Goal: Transaction & Acquisition: Subscribe to service/newsletter

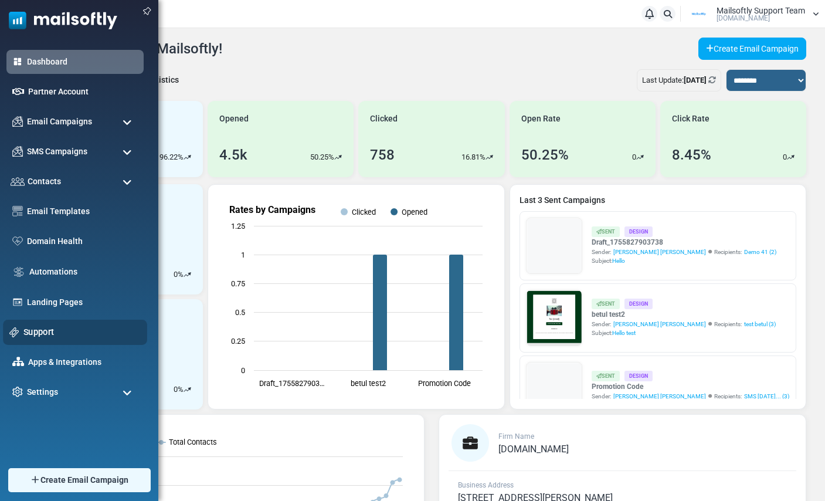
click at [47, 326] on link "Support" at bounding box center [81, 331] width 117 height 13
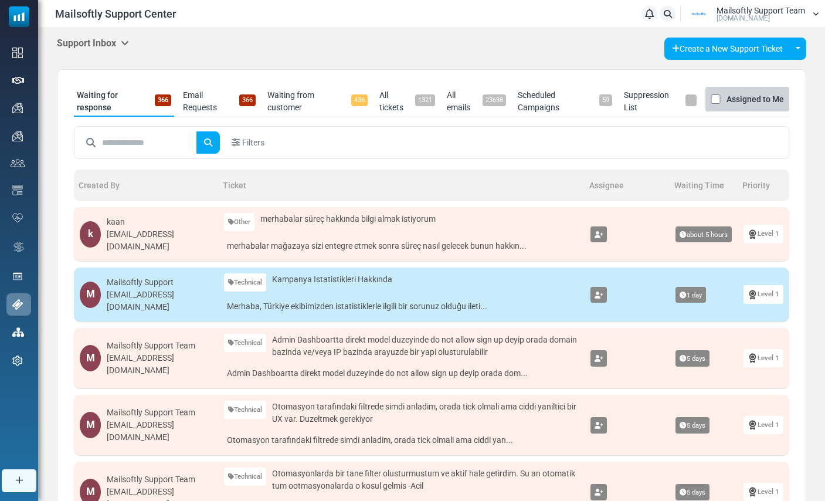
click at [129, 43] on icon at bounding box center [125, 42] width 8 height 9
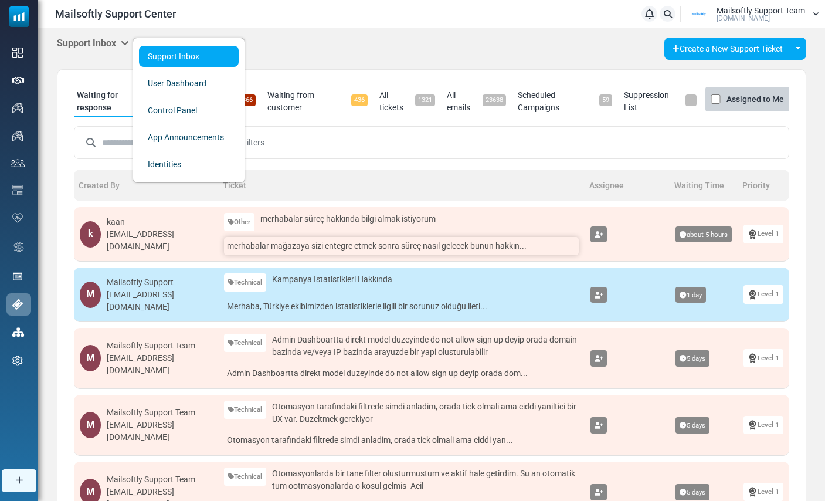
click at [342, 249] on link "merhabalar mağazaya sizi entegre etmek sonra süreç nasıl gelecek bunun hakkın..." at bounding box center [401, 246] width 355 height 18
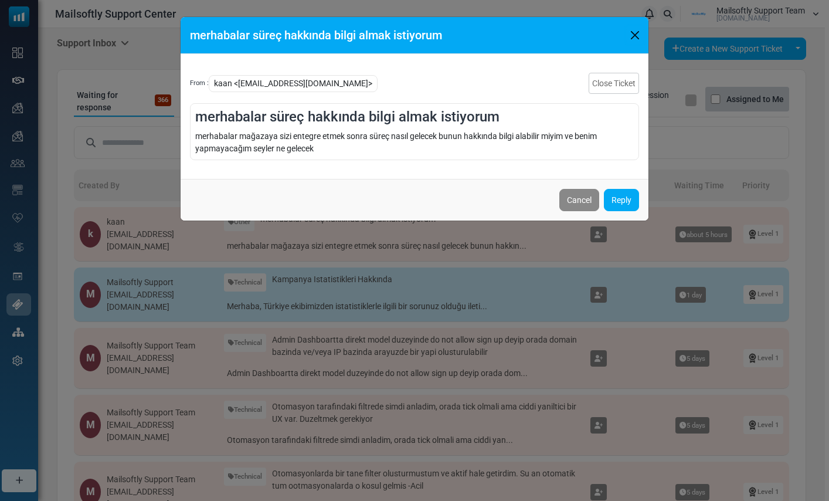
click at [631, 36] on button "Close" at bounding box center [635, 35] width 18 height 18
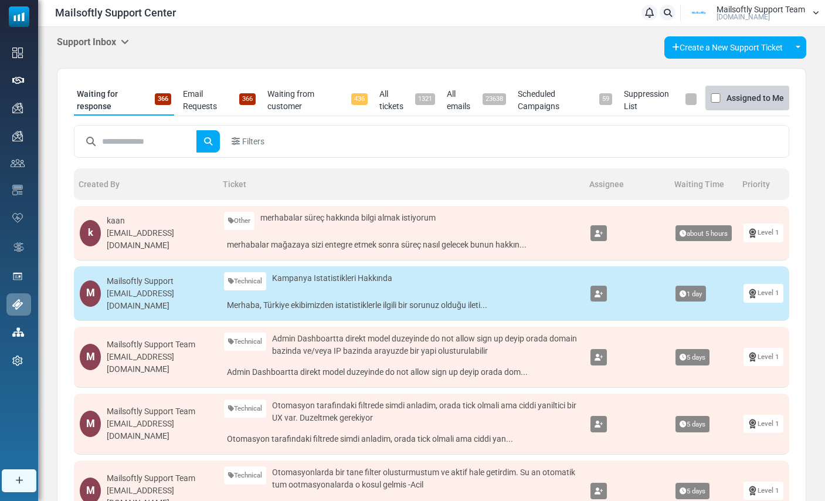
scroll to position [2, 0]
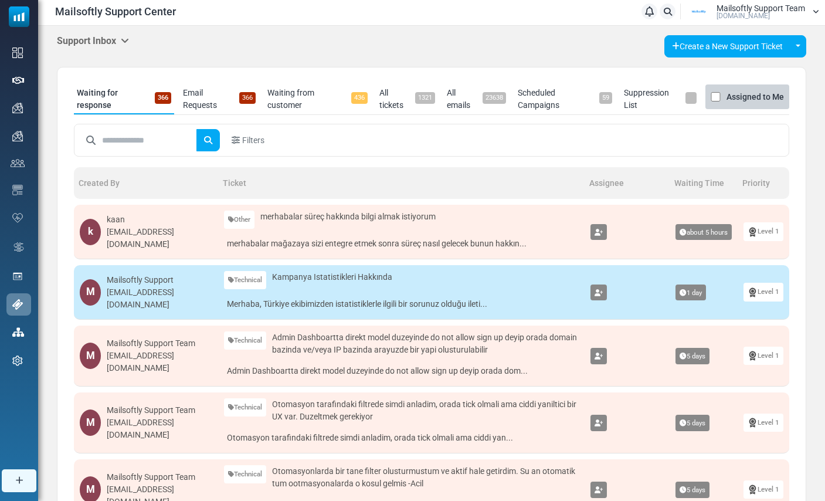
click at [128, 39] on icon at bounding box center [125, 40] width 8 height 9
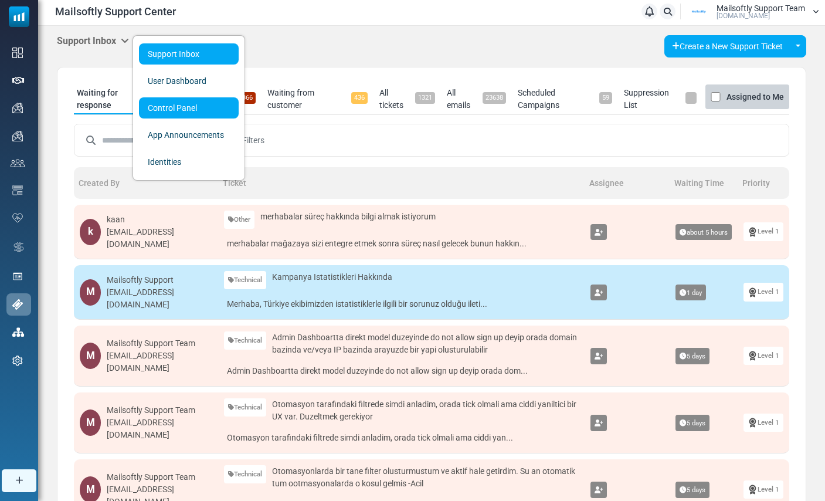
click at [178, 110] on link "Control Panel" at bounding box center [189, 107] width 100 height 21
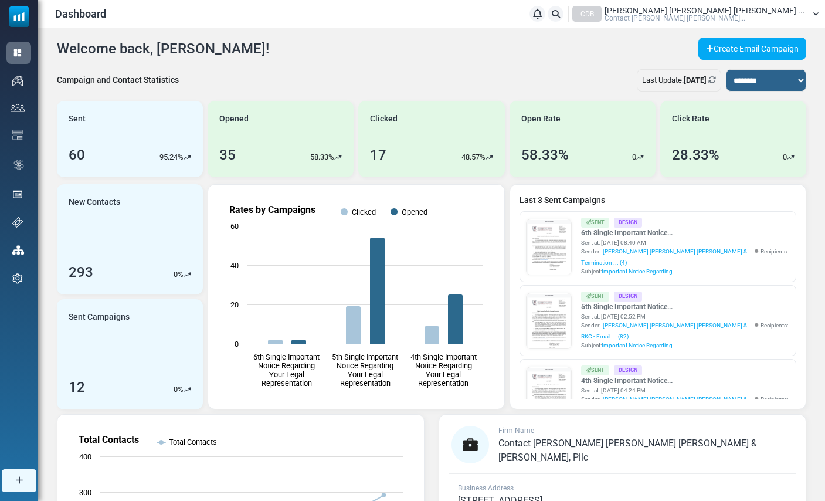
click at [745, 16] on span "Contact Dyer Bregman Ferris..." at bounding box center [674, 18] width 141 height 7
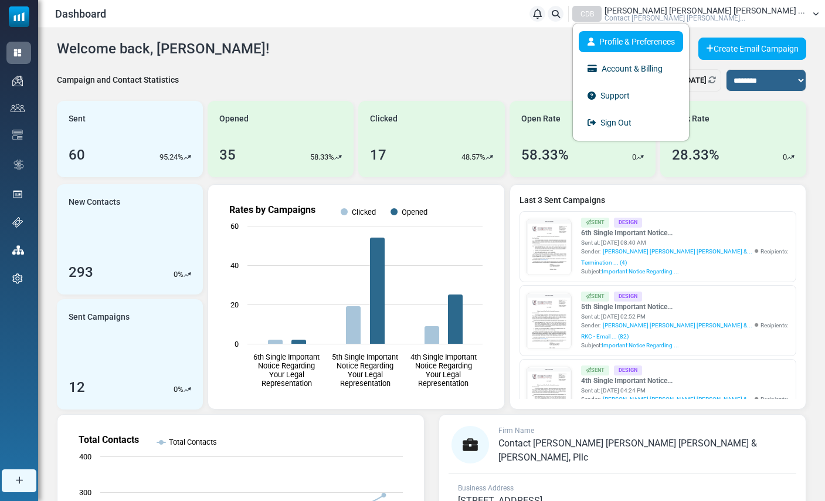
click at [683, 33] on link "Profile & Preferences" at bounding box center [631, 41] width 104 height 21
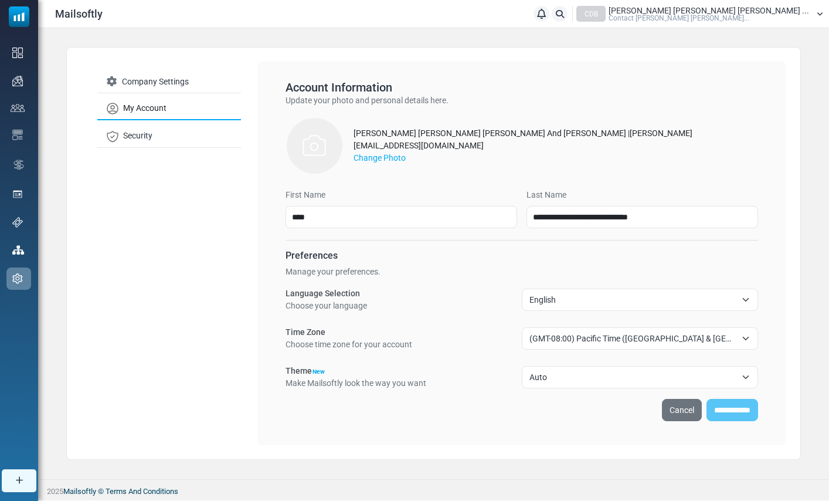
click at [606, 13] on div "CDB" at bounding box center [590, 14] width 29 height 16
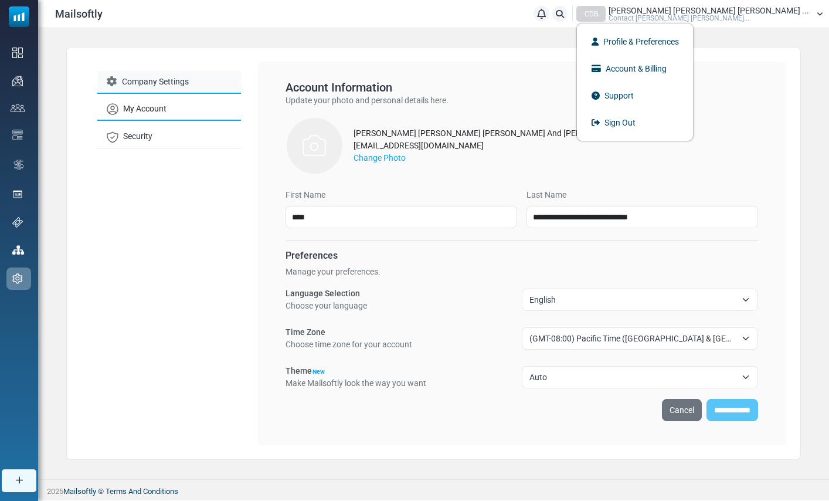
click at [161, 77] on link "Company Settings" at bounding box center [169, 82] width 144 height 23
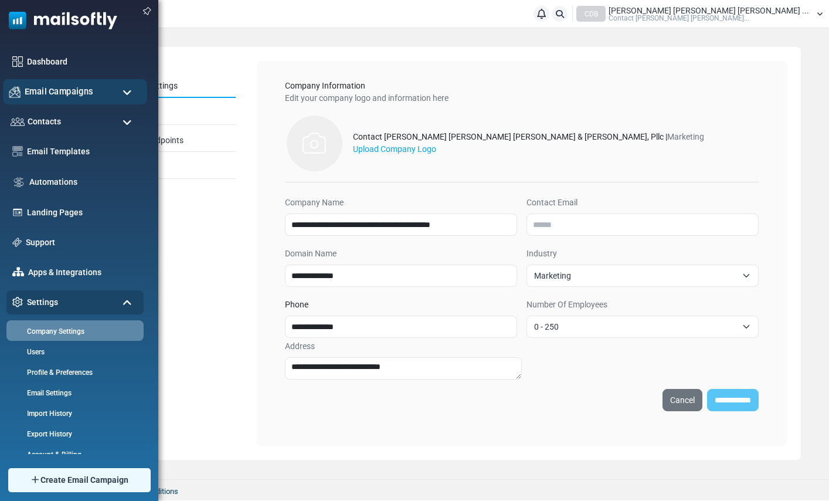
click at [117, 98] on div "Email Campaigns" at bounding box center [75, 91] width 144 height 25
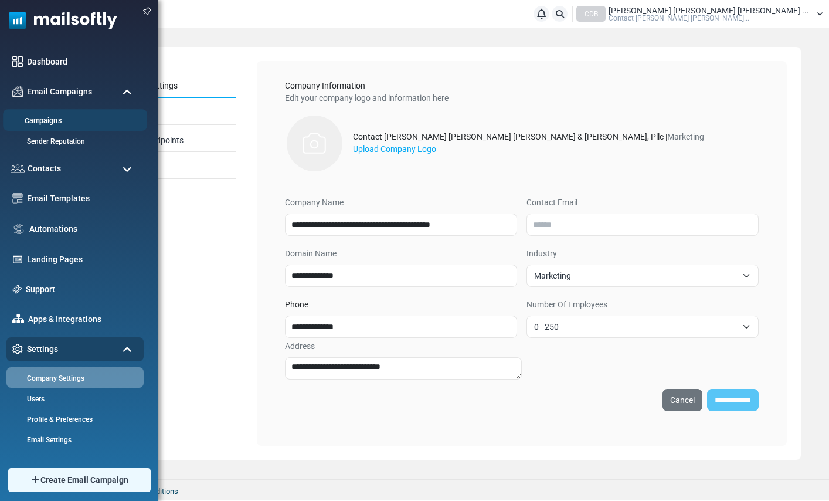
click at [54, 121] on link "Campaigns" at bounding box center [73, 120] width 141 height 11
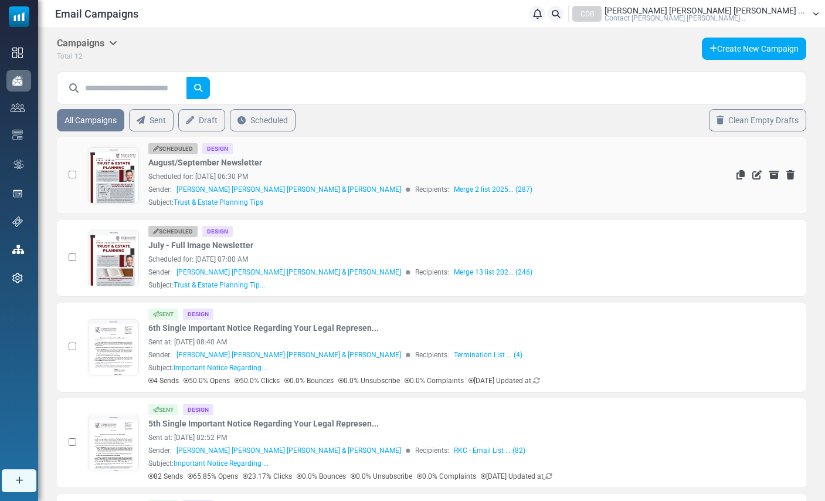
click at [111, 176] on link at bounding box center [114, 208] width 50 height 121
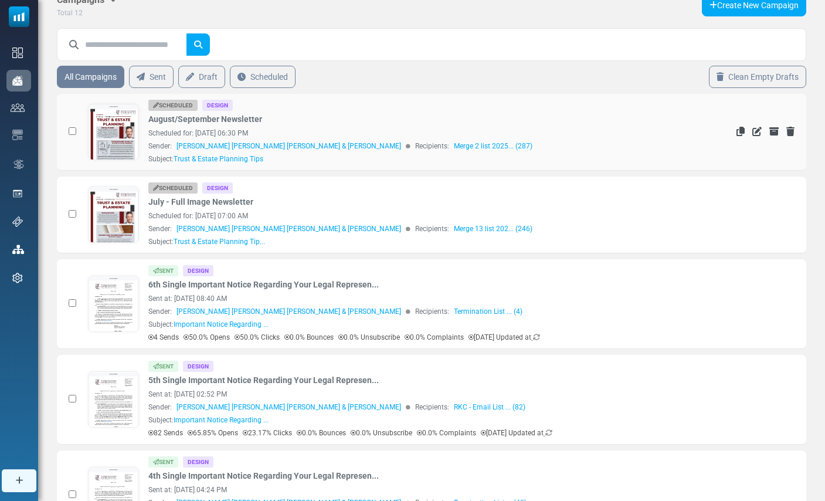
scroll to position [25, 0]
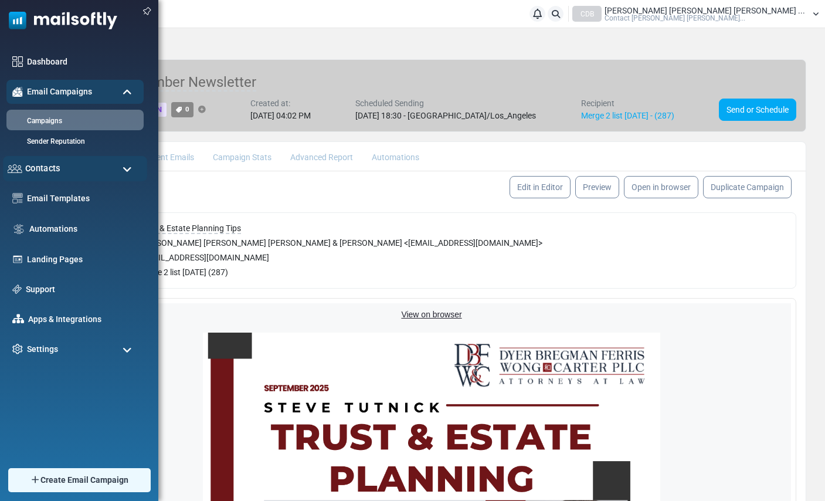
click at [48, 168] on span "Contacts" at bounding box center [42, 168] width 35 height 13
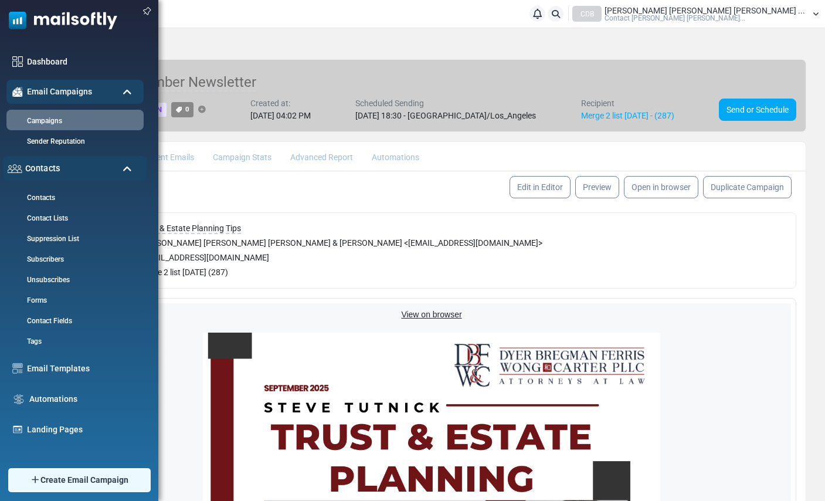
click at [48, 168] on span "Contacts" at bounding box center [42, 168] width 35 height 13
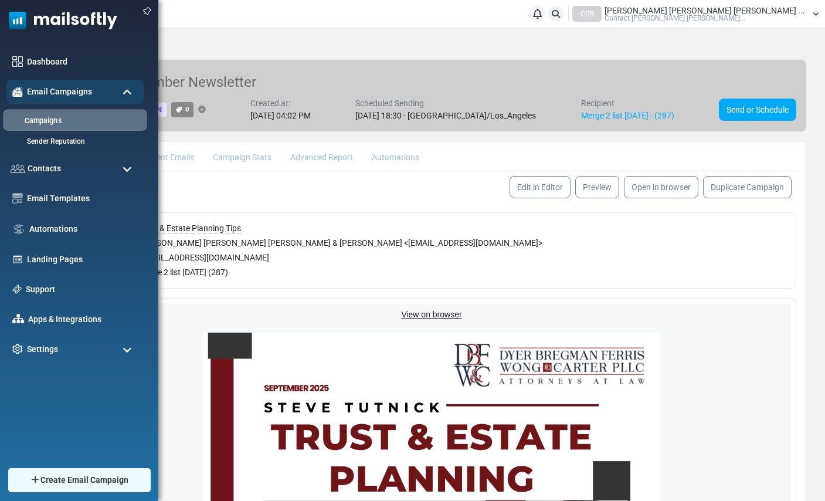
click at [50, 125] on link "Campaigns" at bounding box center [73, 120] width 141 height 11
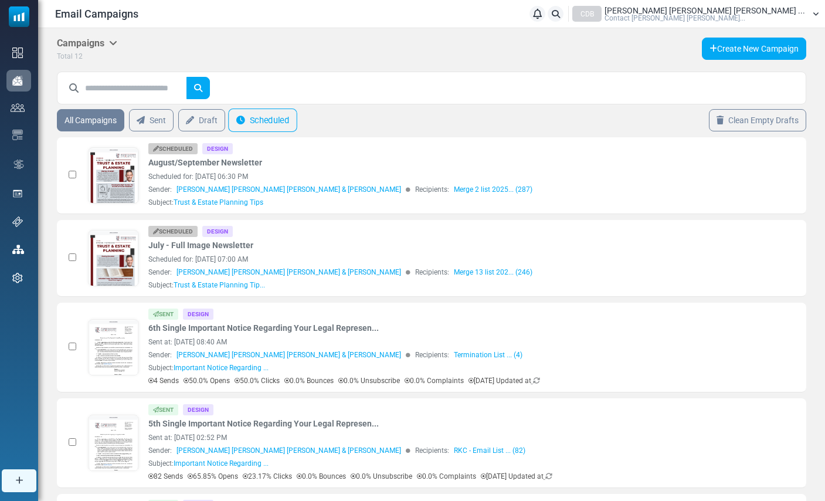
click at [271, 121] on link "Scheduled" at bounding box center [262, 119] width 69 height 23
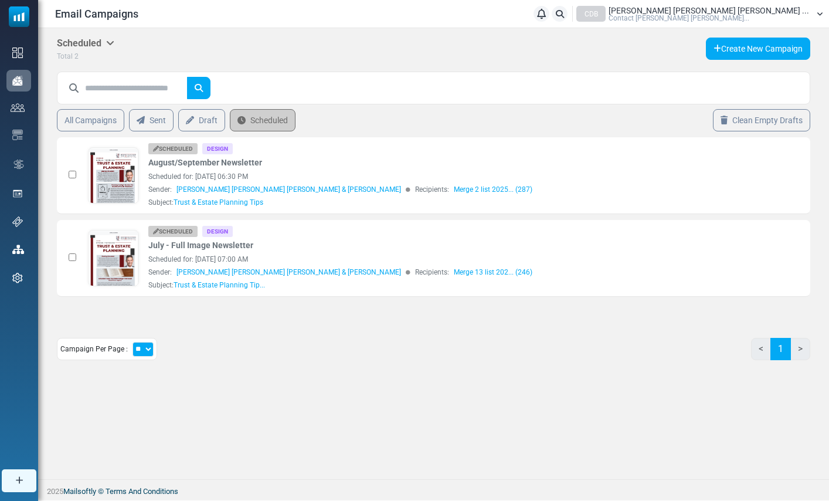
click at [770, 11] on span "Dyer Bregman Ferris Wong ..." at bounding box center [708, 10] width 200 height 8
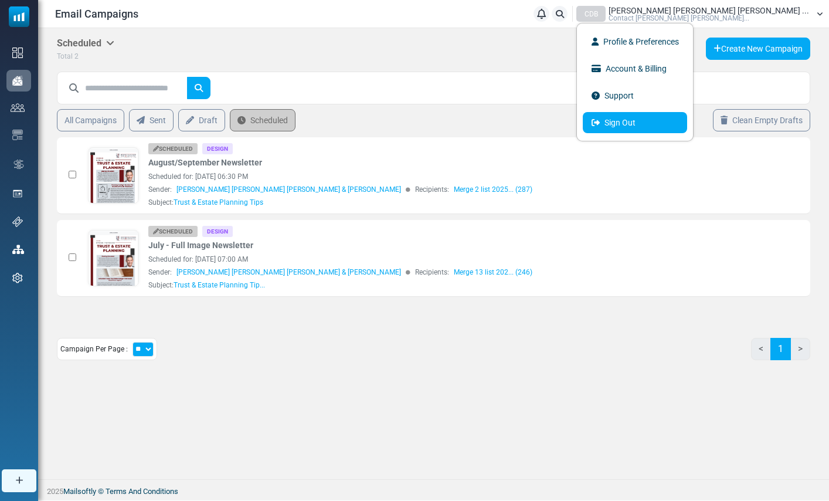
click at [687, 125] on link "Sign Out" at bounding box center [635, 122] width 104 height 21
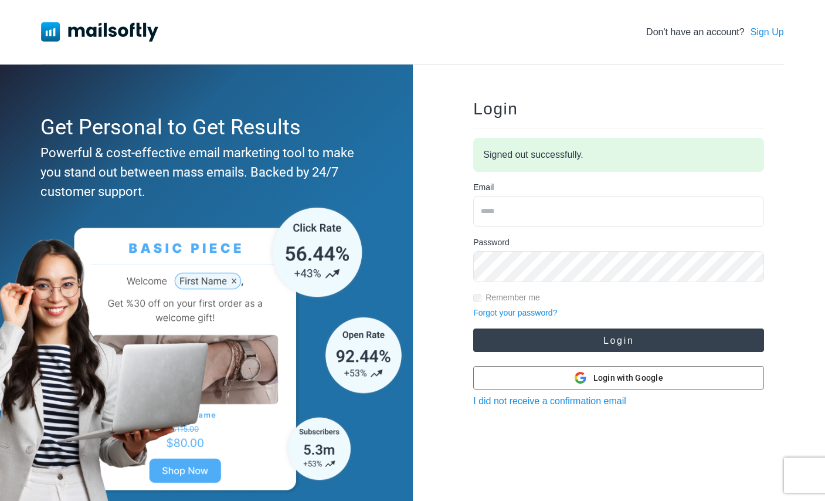
type input "**********"
click at [554, 340] on button "Login" at bounding box center [618, 339] width 291 height 23
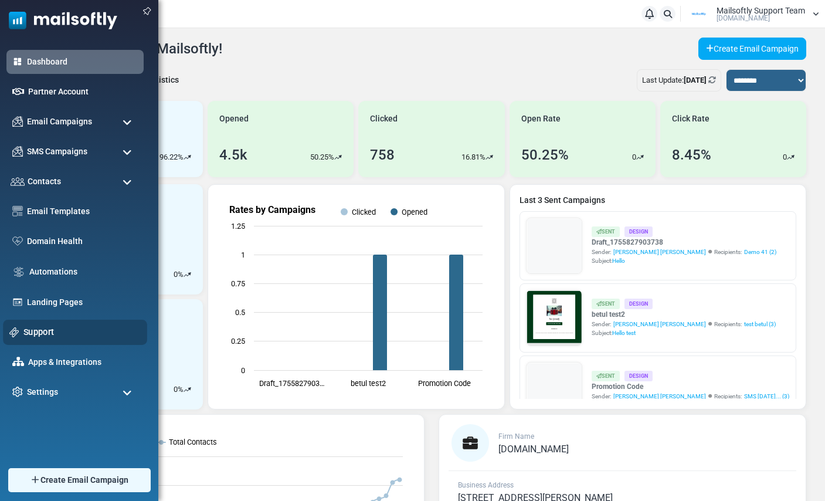
click at [43, 332] on link "Support" at bounding box center [81, 331] width 117 height 13
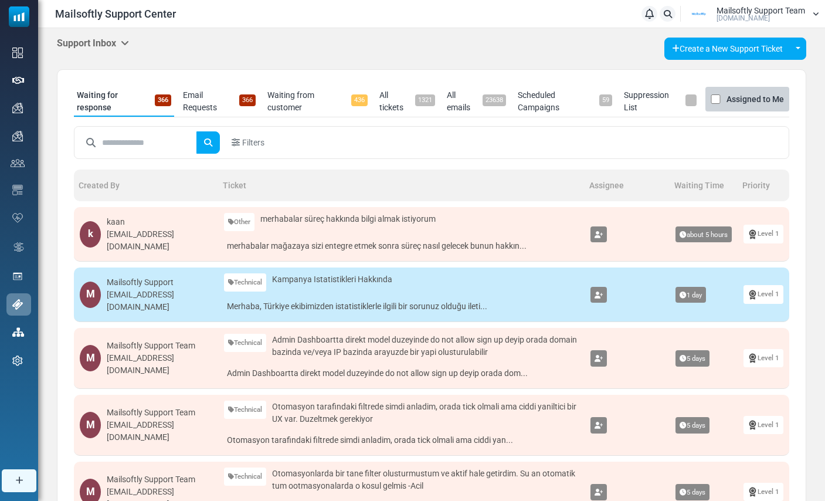
click at [127, 39] on icon at bounding box center [125, 42] width 8 height 9
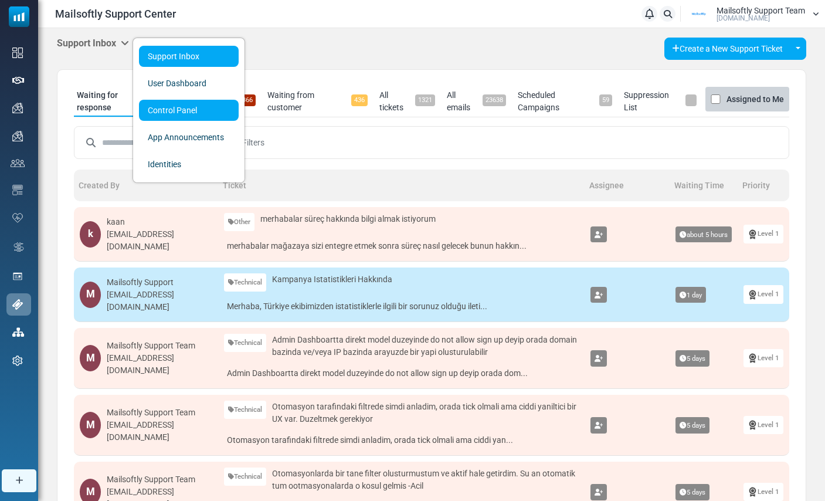
click at [156, 106] on link "Control Panel" at bounding box center [189, 110] width 100 height 21
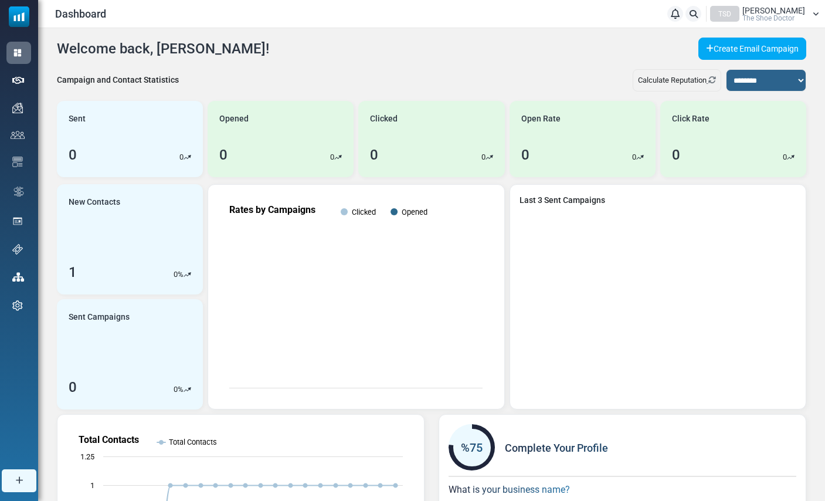
click at [773, 12] on span "[PERSON_NAME]" at bounding box center [773, 10] width 63 height 8
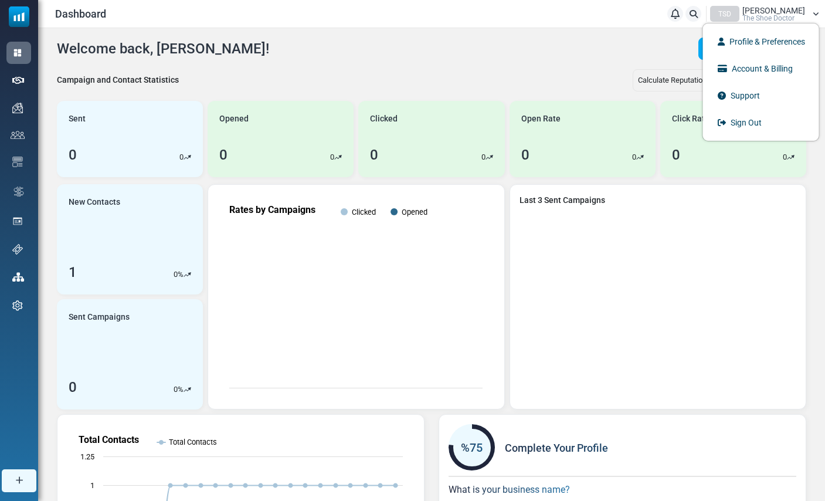
click at [760, 30] on li "Profile & Preferences" at bounding box center [761, 41] width 116 height 27
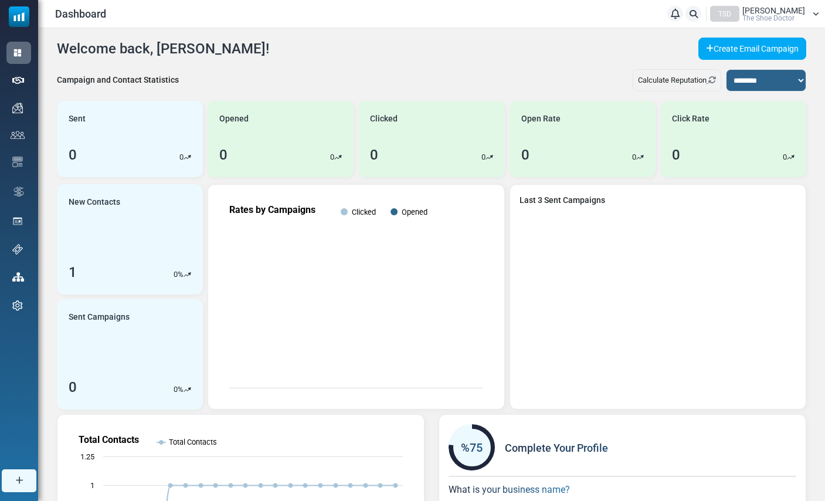
click at [771, 15] on span "The Shoe Doctor" at bounding box center [768, 18] width 52 height 7
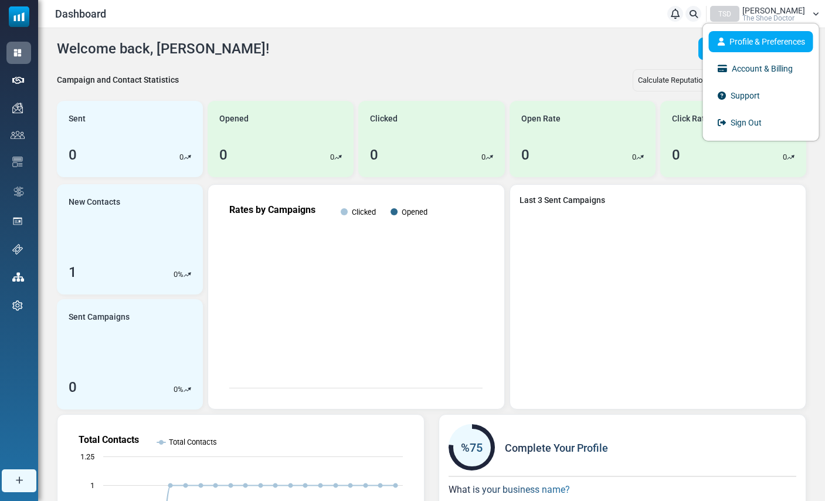
click at [763, 43] on link "Profile & Preferences" at bounding box center [761, 41] width 104 height 21
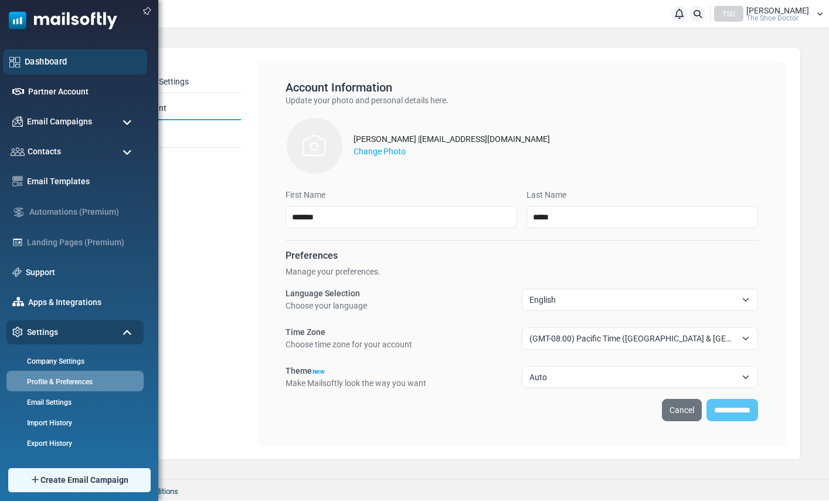
click at [63, 62] on link "Dashboard" at bounding box center [83, 61] width 116 height 13
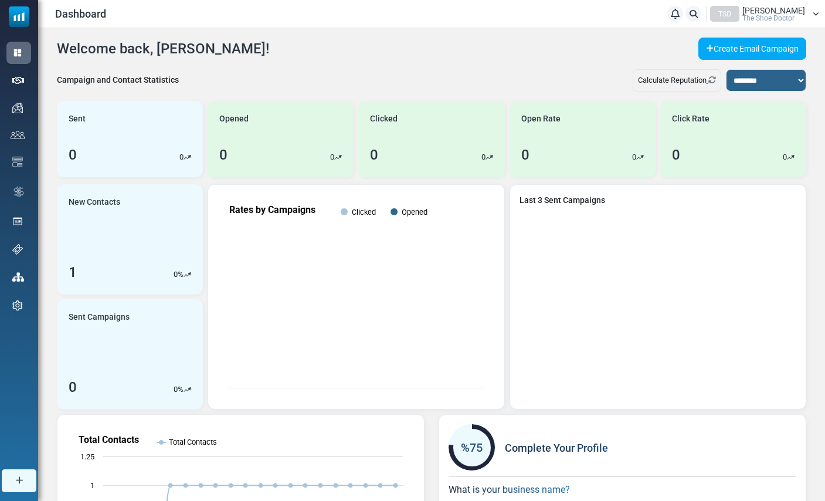
click at [768, 10] on span "[PERSON_NAME]" at bounding box center [773, 10] width 63 height 8
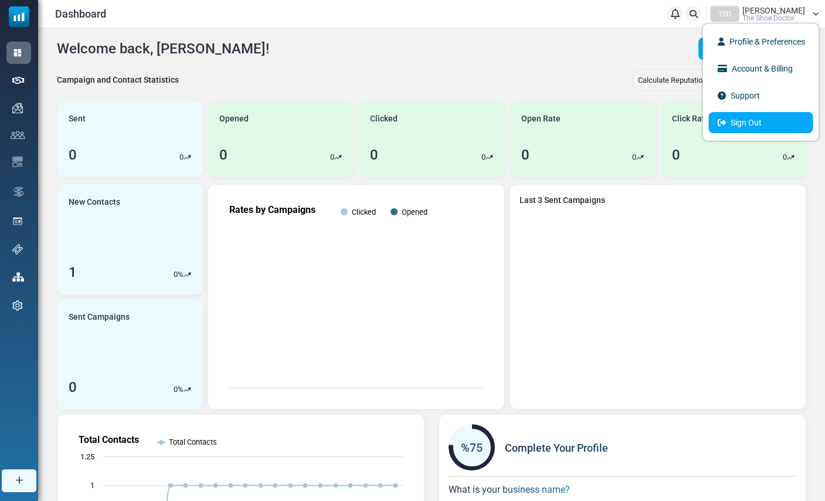
click at [738, 122] on link "Sign Out" at bounding box center [761, 122] width 104 height 21
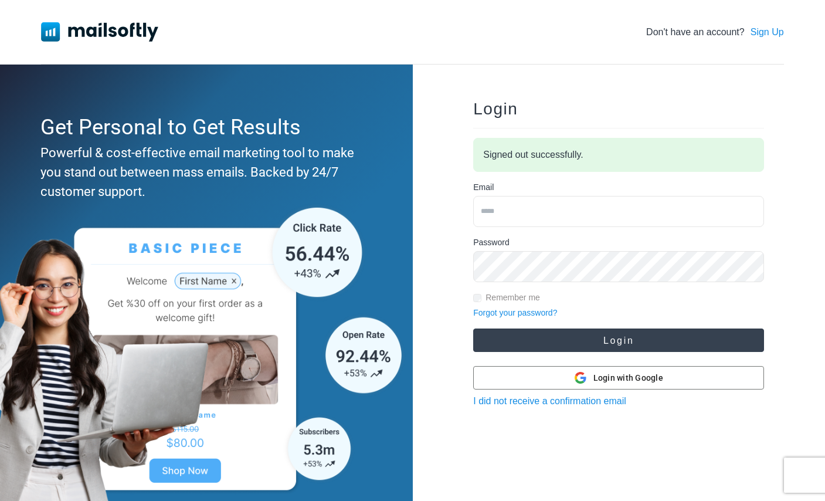
type input "**********"
click at [551, 344] on button "Login" at bounding box center [618, 339] width 291 height 23
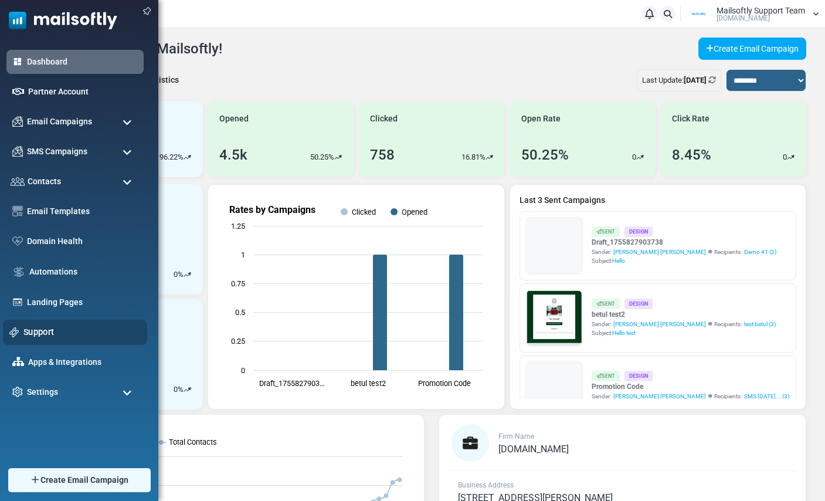
click at [37, 334] on link "Support" at bounding box center [81, 331] width 117 height 13
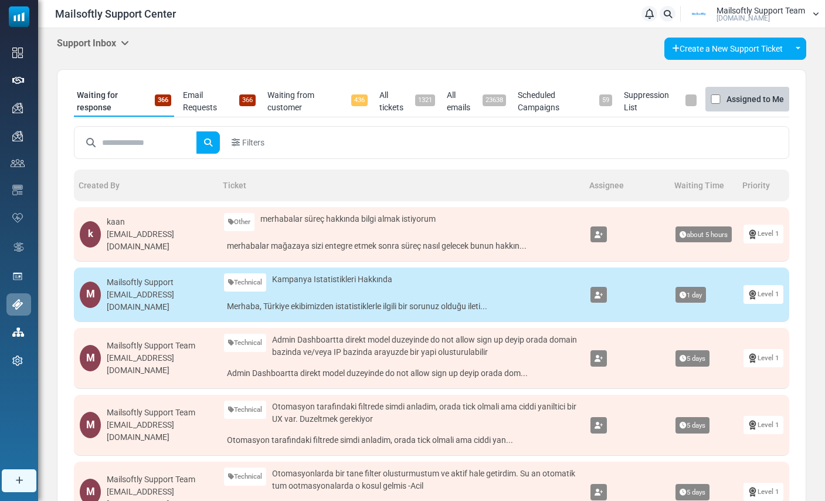
click at [128, 41] on icon at bounding box center [125, 42] width 8 height 9
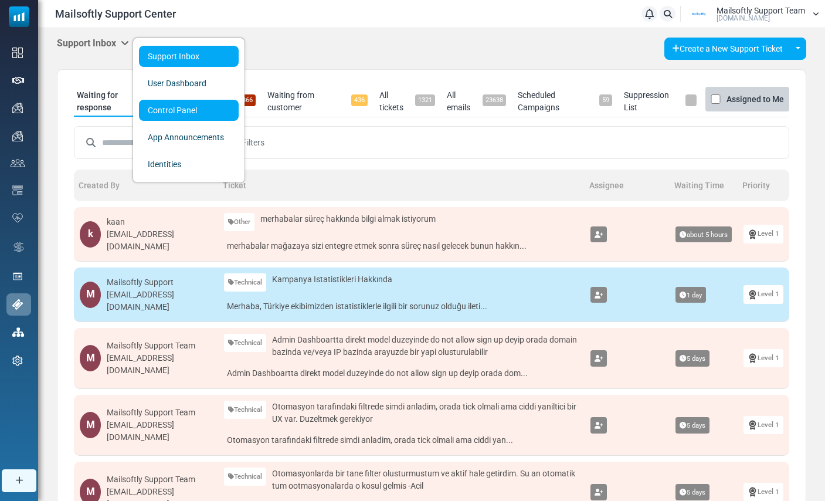
click at [148, 103] on link "Control Panel" at bounding box center [189, 110] width 100 height 21
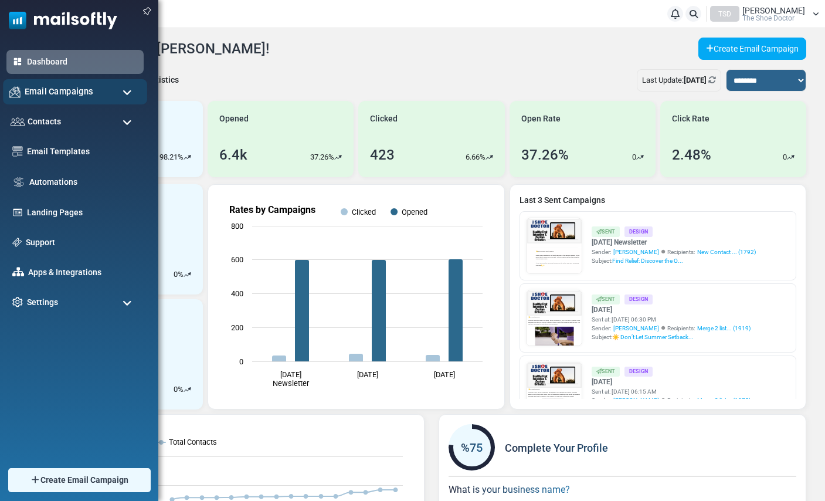
click at [71, 98] on div "Email Campaigns" at bounding box center [75, 91] width 144 height 25
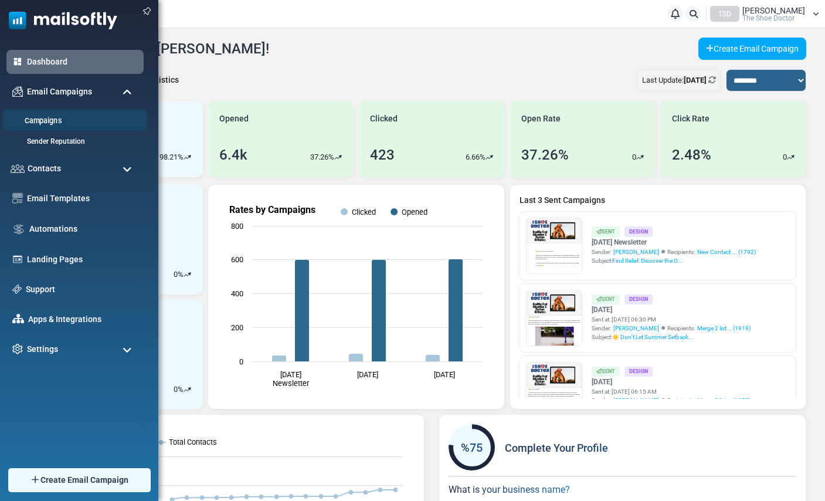
click at [55, 114] on li "Campaigns" at bounding box center [75, 120] width 144 height 22
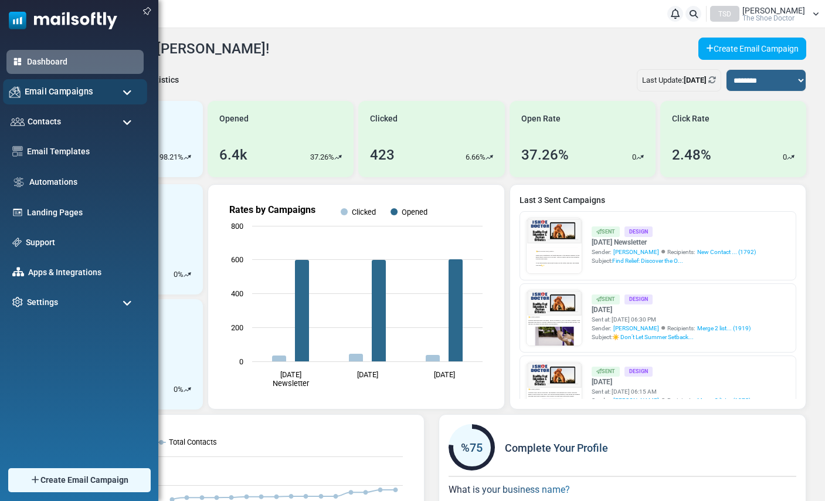
click at [59, 98] on div "Email Campaigns" at bounding box center [75, 91] width 144 height 25
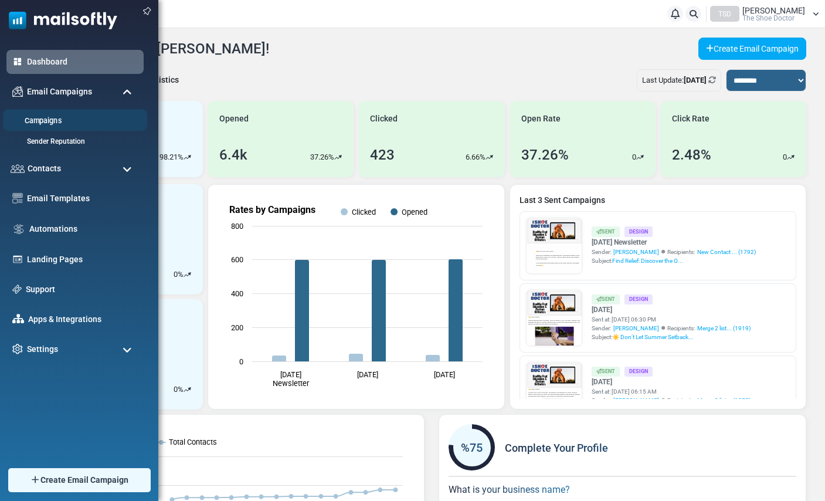
click at [52, 122] on link "Campaigns" at bounding box center [73, 120] width 141 height 11
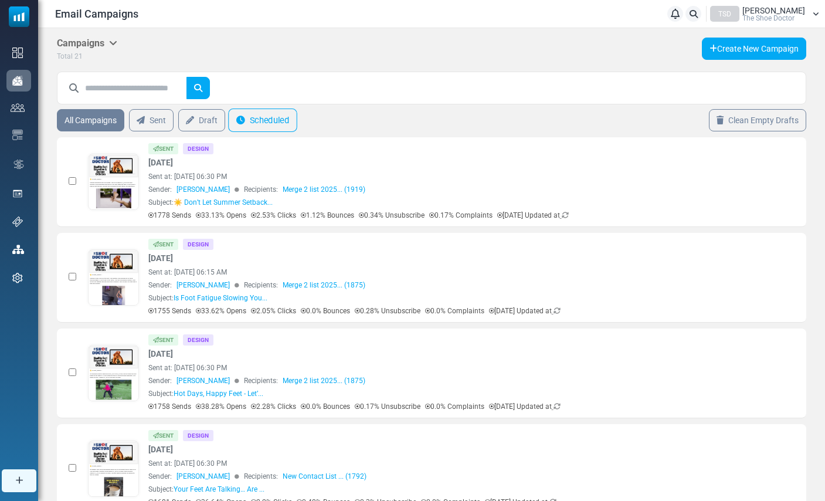
click at [250, 120] on link "Scheduled" at bounding box center [262, 119] width 69 height 23
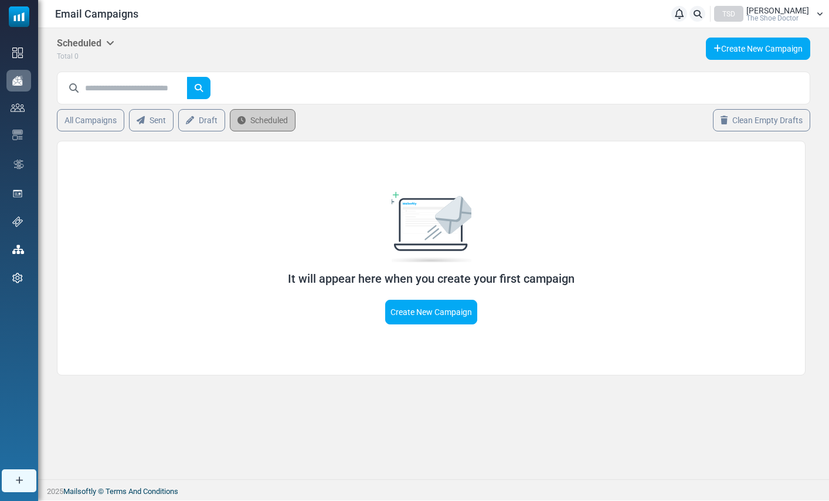
click at [797, 12] on span "Russell Pate" at bounding box center [777, 10] width 63 height 8
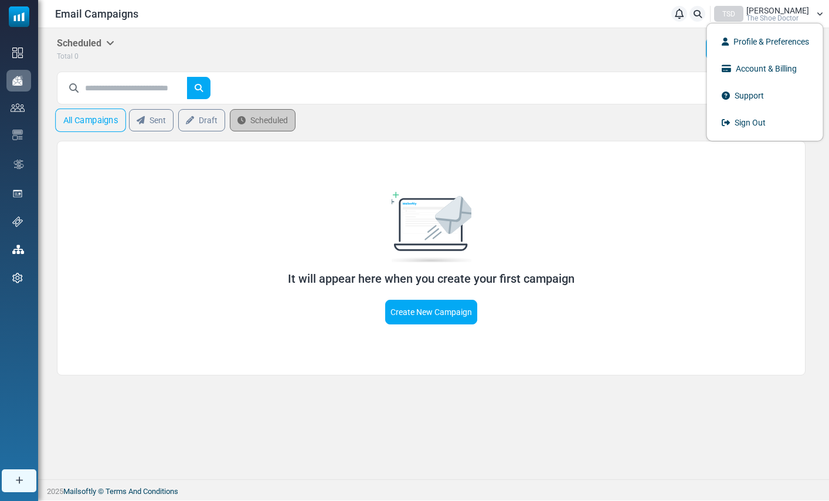
click at [98, 123] on link "All Campaigns" at bounding box center [90, 119] width 71 height 23
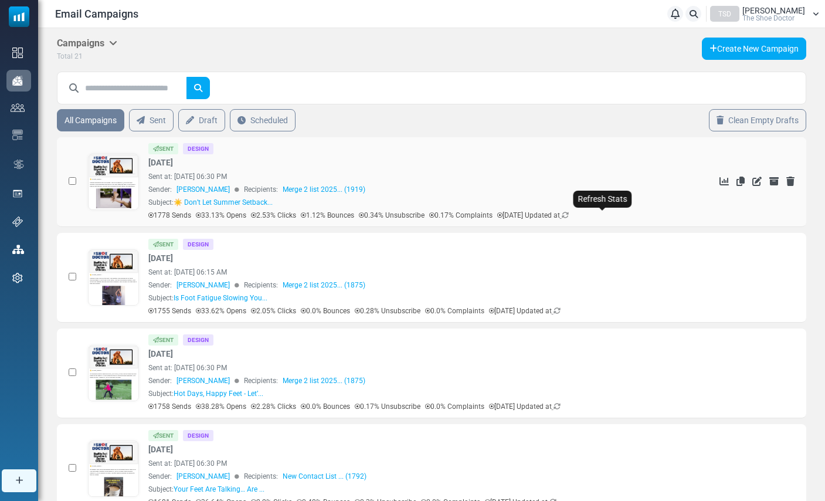
click at [569, 215] on icon at bounding box center [565, 215] width 7 height 7
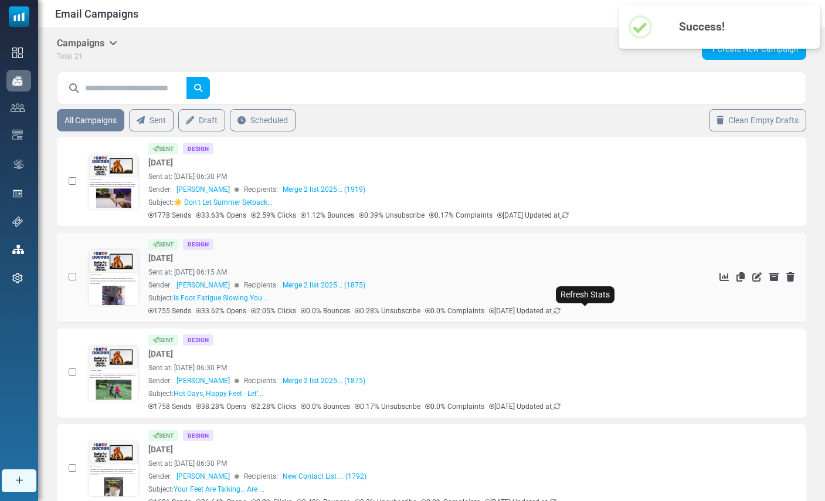
click at [560, 311] on icon at bounding box center [556, 310] width 7 height 7
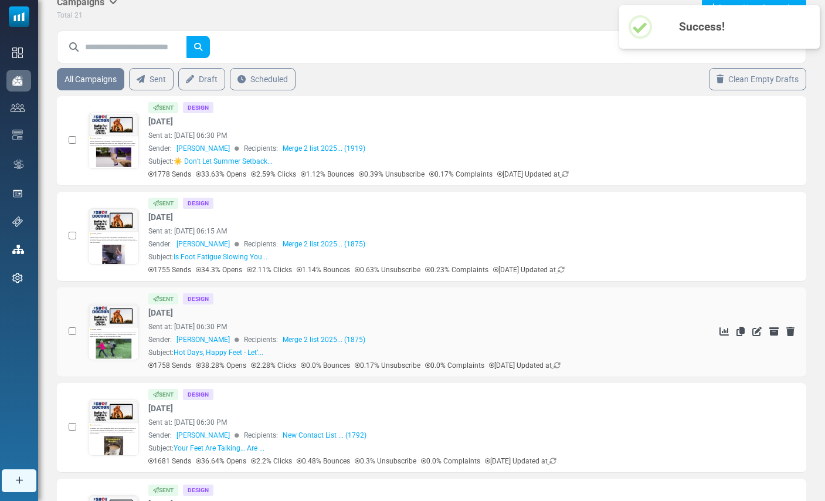
scroll to position [42, 0]
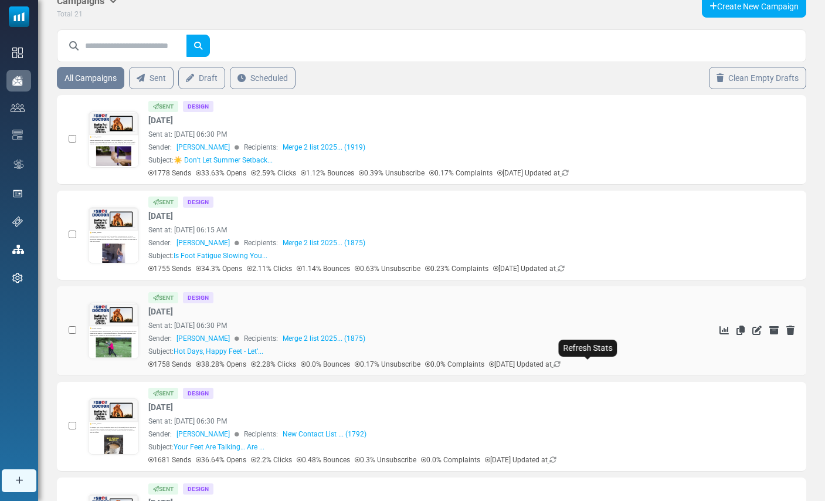
click at [560, 364] on icon at bounding box center [556, 363] width 7 height 7
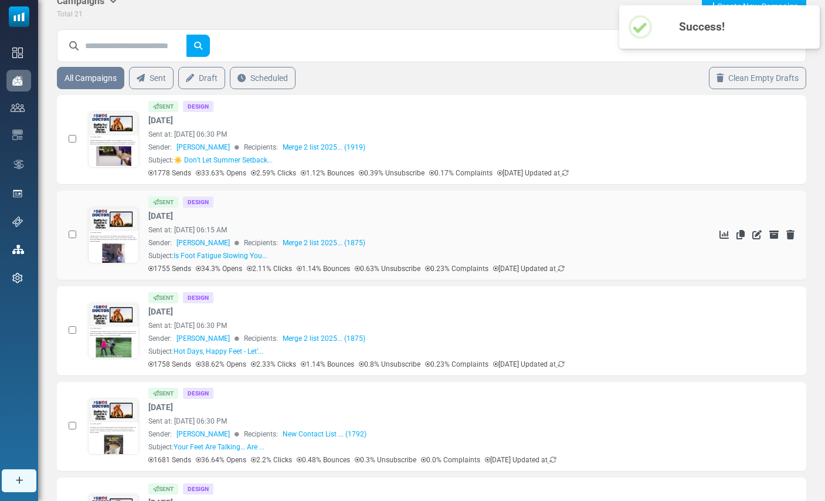
scroll to position [0, 0]
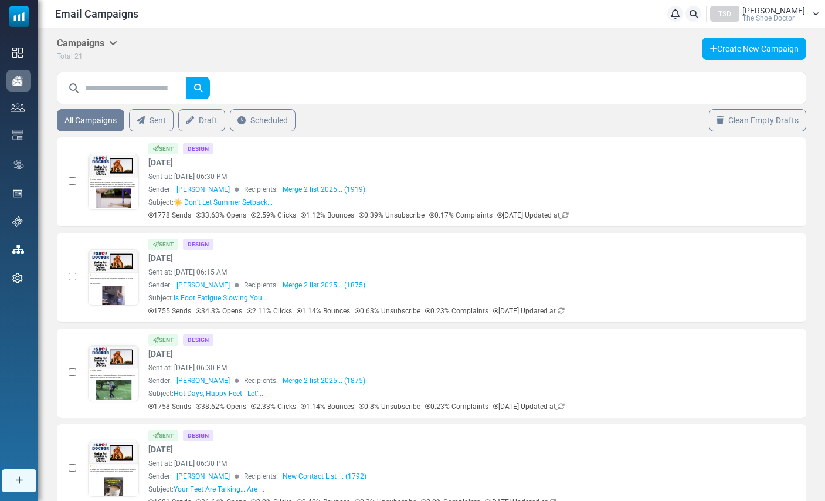
click at [777, 15] on span "The Shoe Doctor" at bounding box center [768, 18] width 52 height 7
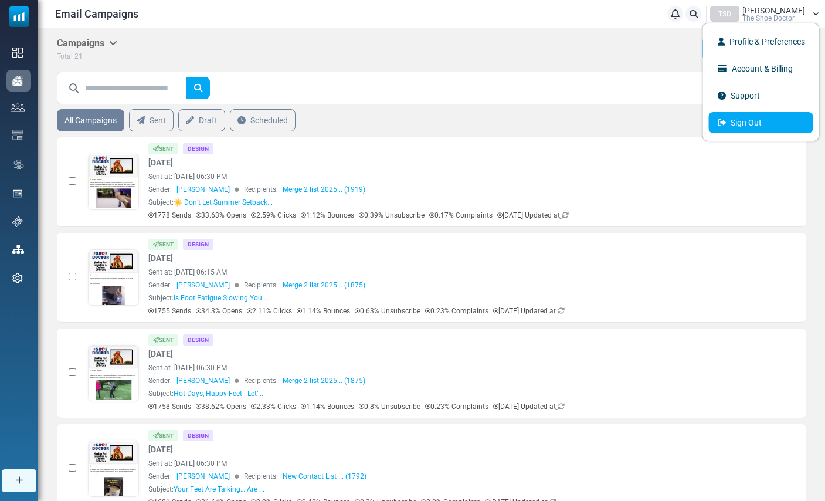
click at [743, 124] on link "Sign Out" at bounding box center [761, 122] width 104 height 21
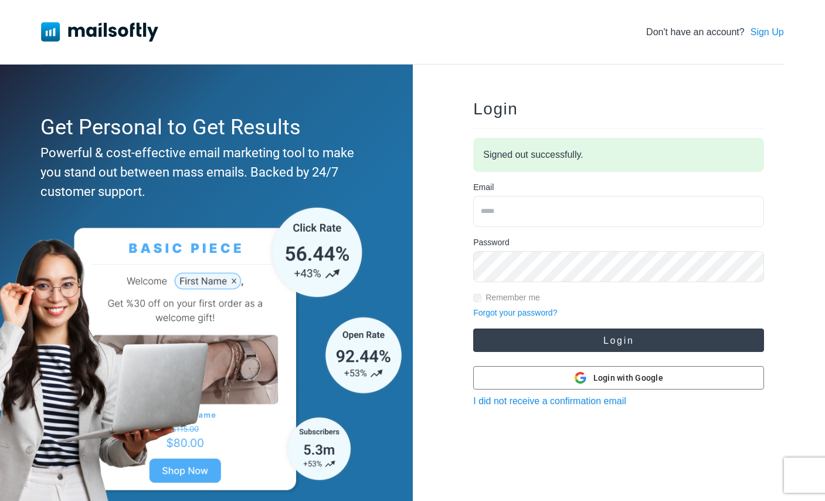
type input "**********"
click at [542, 339] on button "Login" at bounding box center [618, 339] width 291 height 23
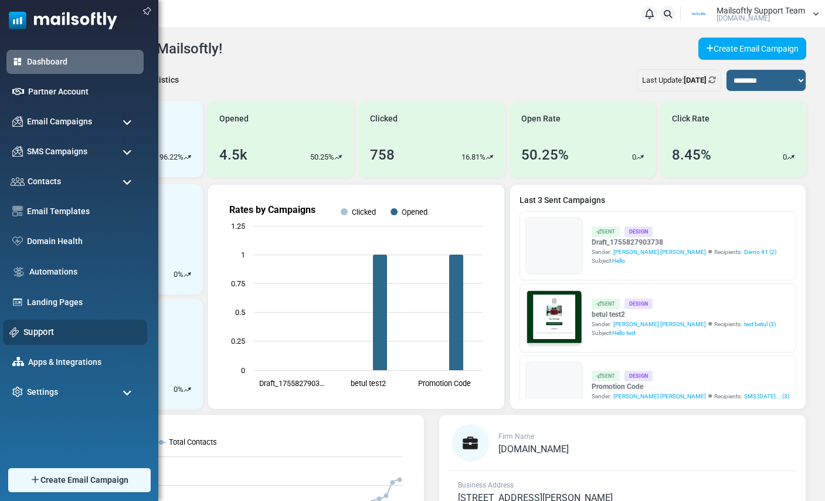
click at [40, 334] on link "Support" at bounding box center [81, 331] width 117 height 13
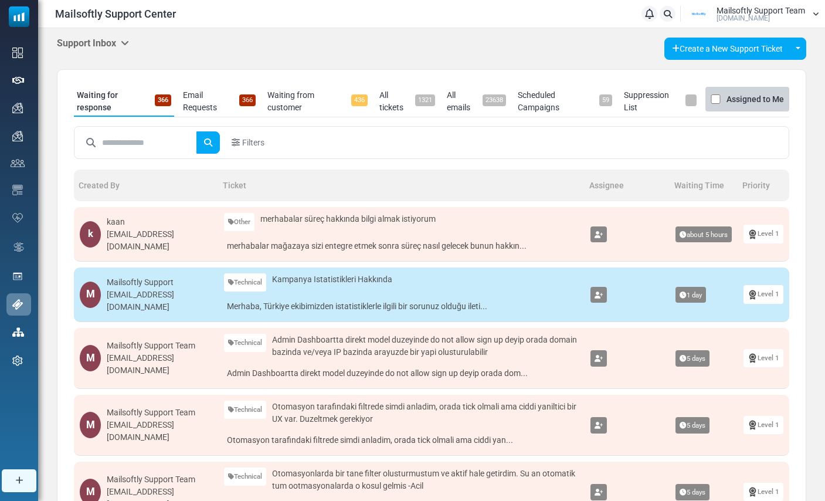
click at [128, 43] on icon at bounding box center [125, 42] width 8 height 9
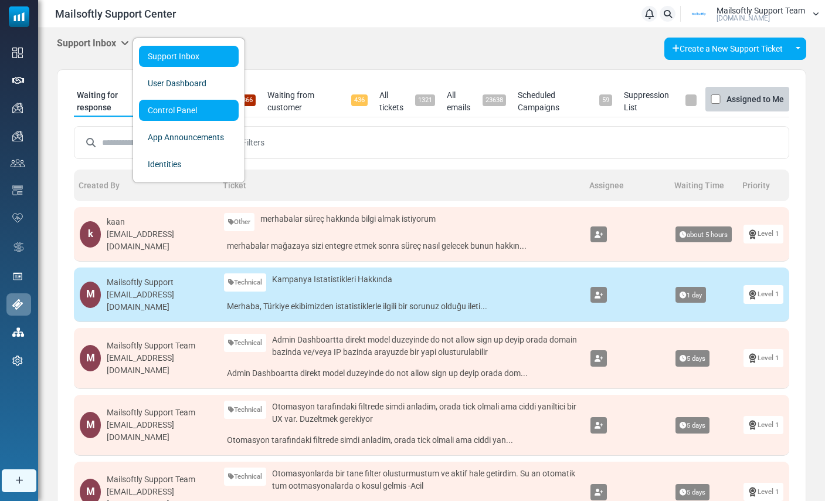
click at [162, 111] on link "Control Panel" at bounding box center [189, 110] width 100 height 21
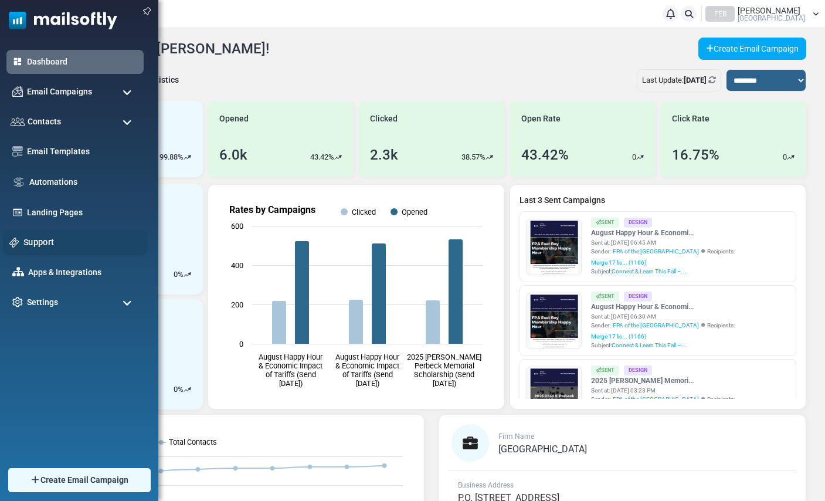
click at [39, 246] on link "Support" at bounding box center [81, 242] width 117 height 13
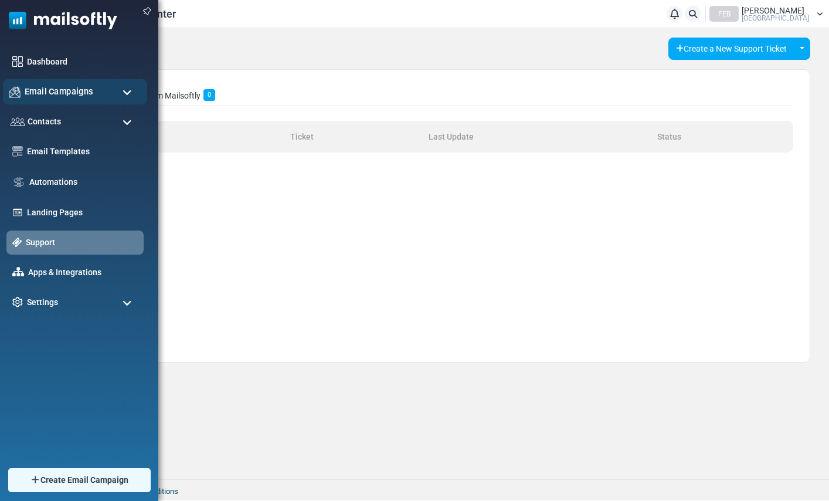
click at [43, 94] on span "Email Campaigns" at bounding box center [59, 91] width 69 height 13
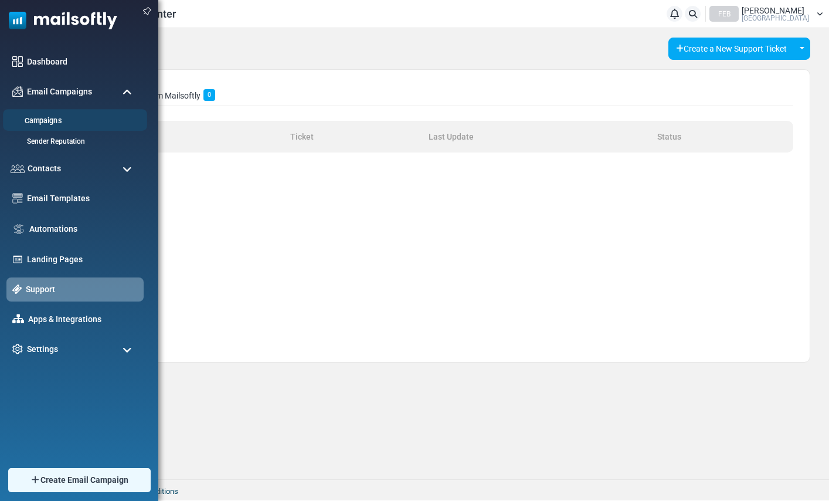
click at [41, 114] on li "Campaigns" at bounding box center [75, 120] width 144 height 22
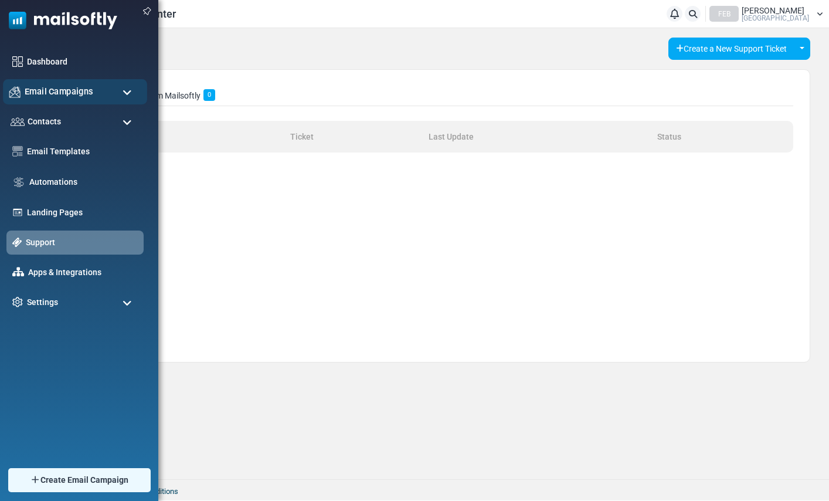
click at [55, 90] on span "Email Campaigns" at bounding box center [59, 91] width 69 height 13
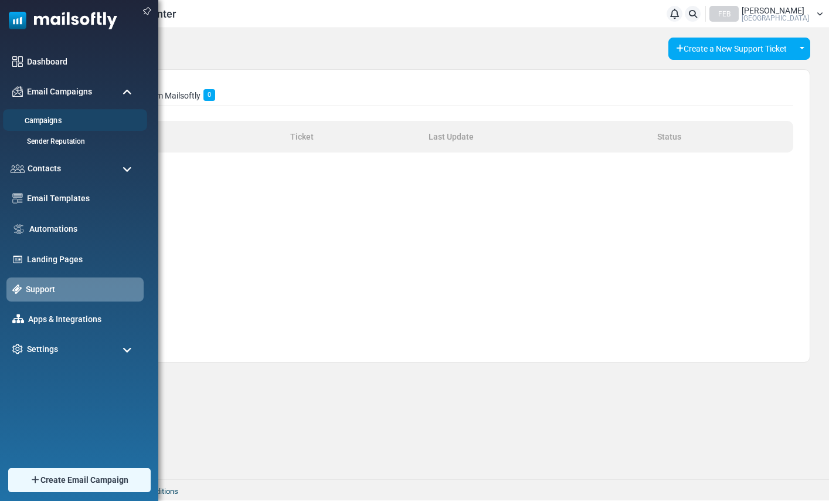
click at [45, 123] on link "Campaigns" at bounding box center [73, 120] width 141 height 11
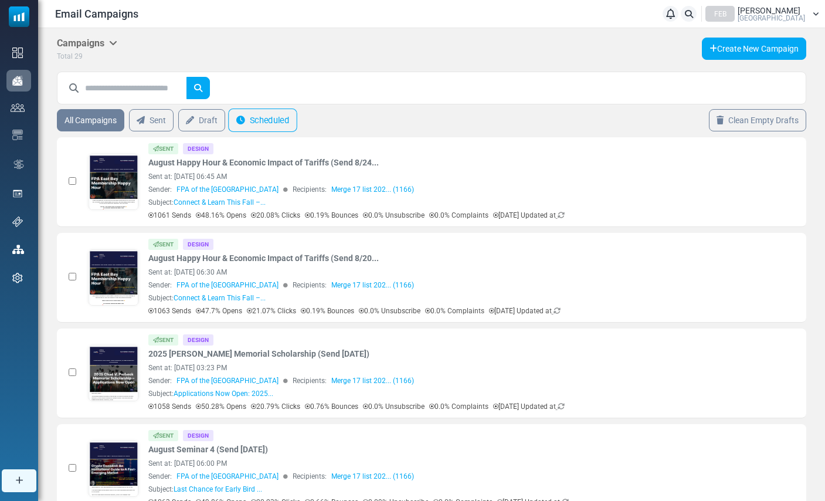
click at [253, 118] on link "Scheduled" at bounding box center [262, 119] width 69 height 23
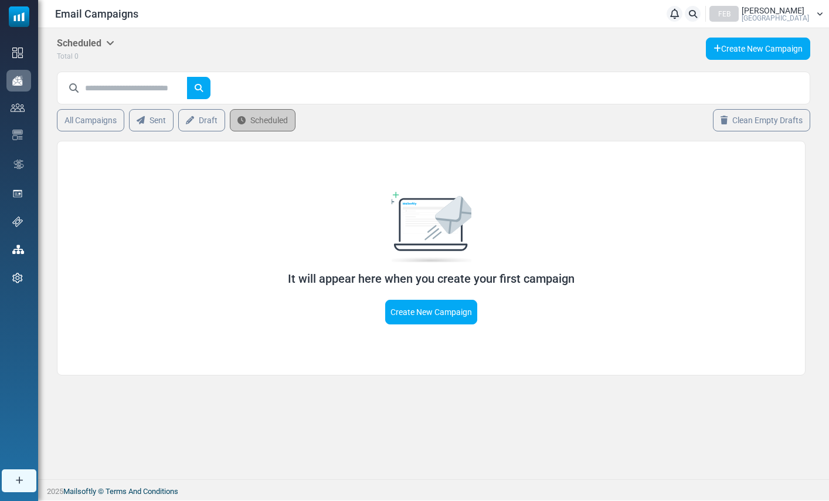
click at [791, 10] on span "[PERSON_NAME]" at bounding box center [772, 10] width 63 height 8
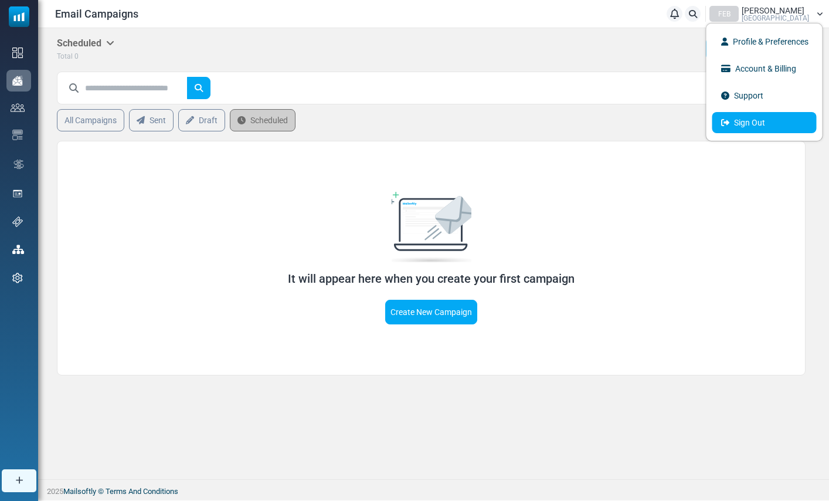
click at [739, 124] on link "Sign Out" at bounding box center [764, 122] width 104 height 21
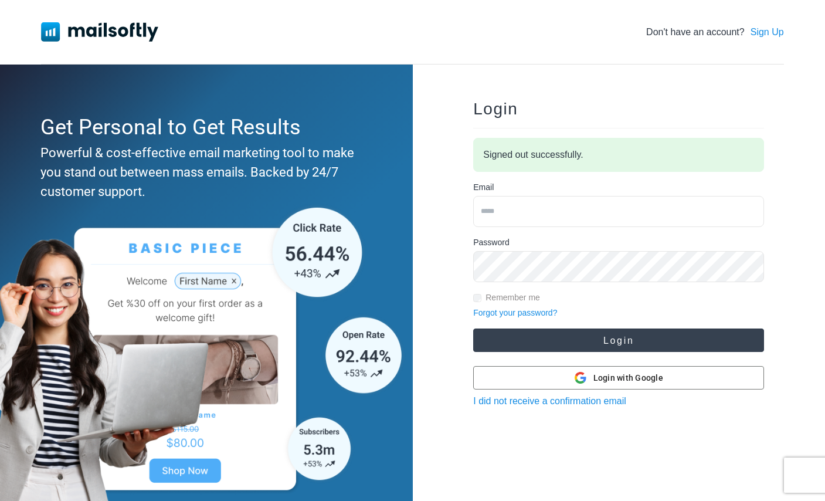
type input "**********"
click at [566, 332] on button "Login" at bounding box center [618, 339] width 291 height 23
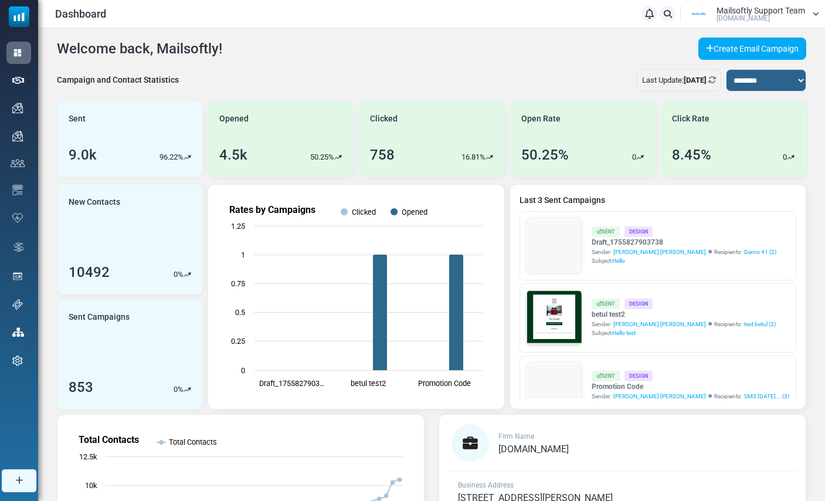
click at [761, 15] on span "Mailsoftly.Com" at bounding box center [742, 18] width 53 height 7
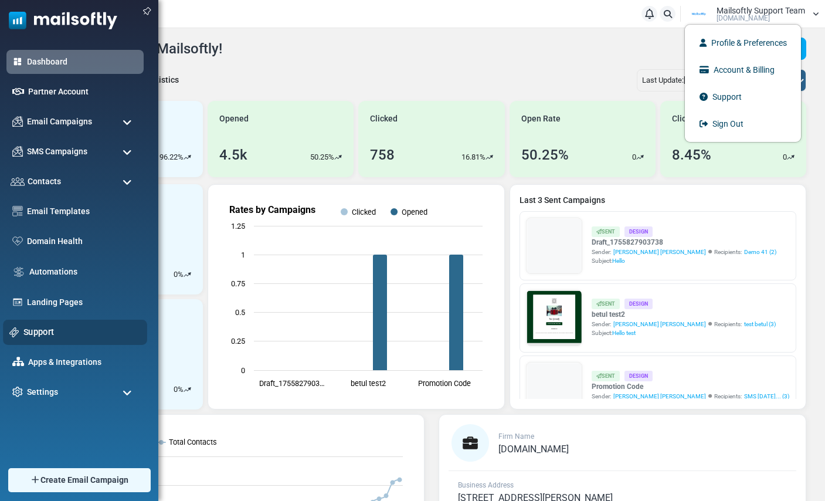
click at [35, 332] on link "Support" at bounding box center [81, 331] width 117 height 13
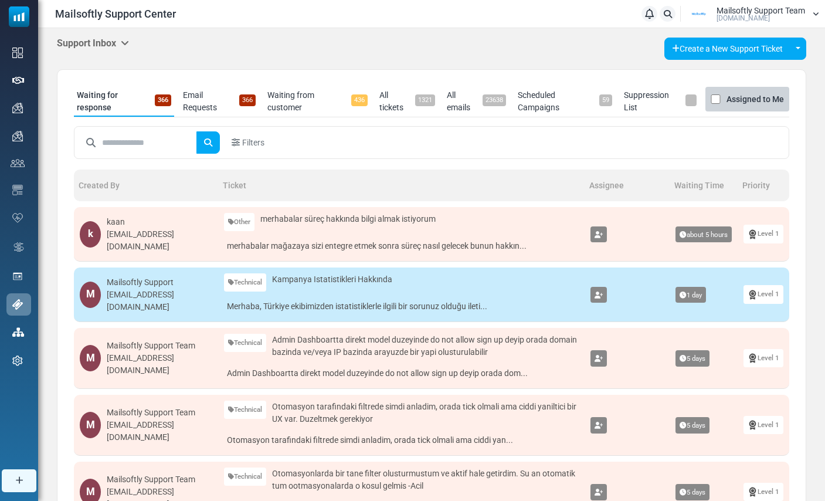
click at [123, 44] on icon at bounding box center [125, 42] width 8 height 9
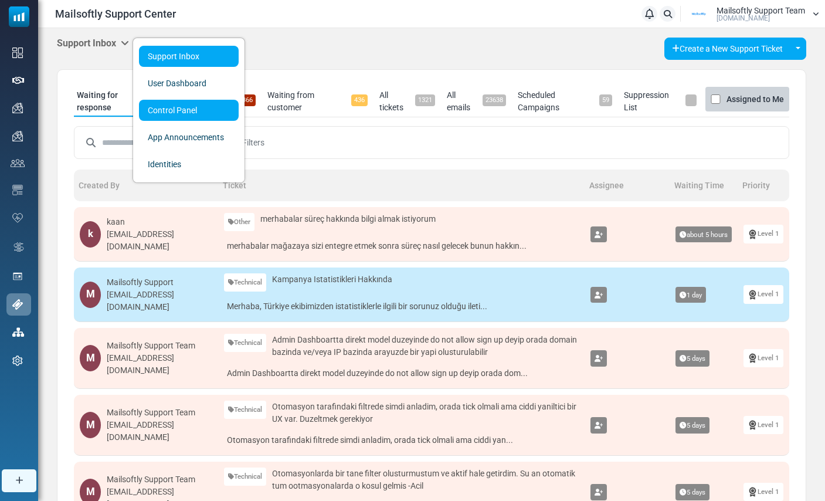
click at [158, 113] on link "Control Panel" at bounding box center [189, 110] width 100 height 21
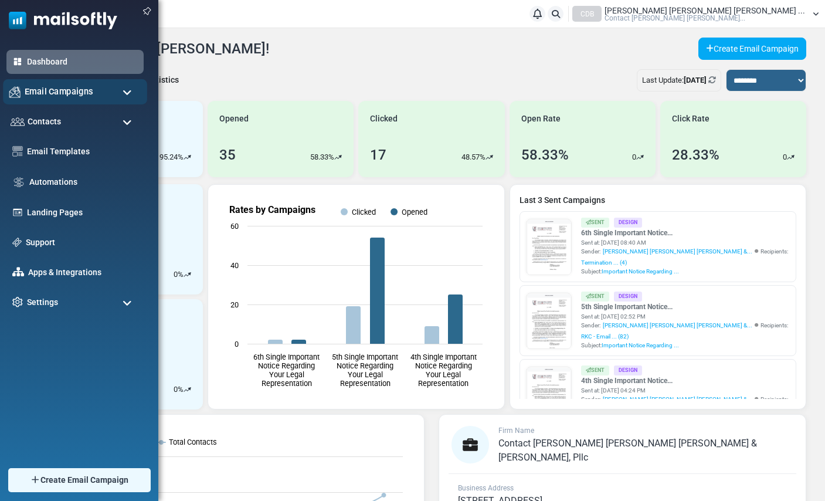
click at [71, 91] on span "Email Campaigns" at bounding box center [59, 91] width 69 height 13
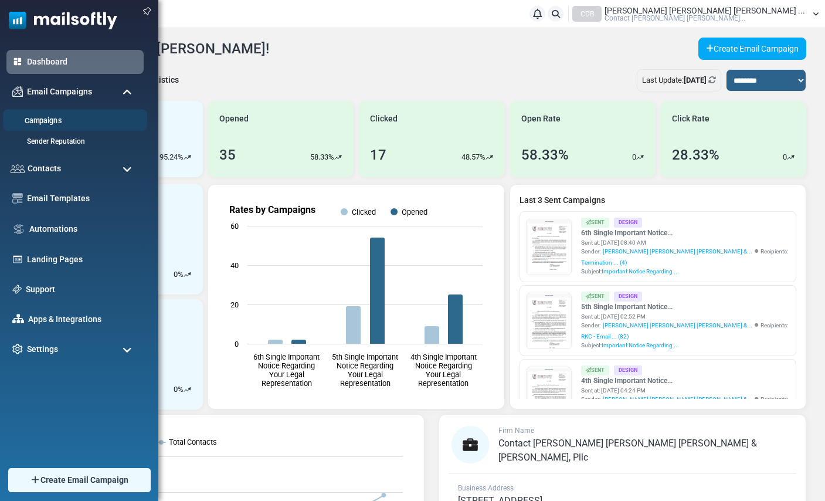
click at [56, 122] on link "Campaigns" at bounding box center [73, 120] width 141 height 11
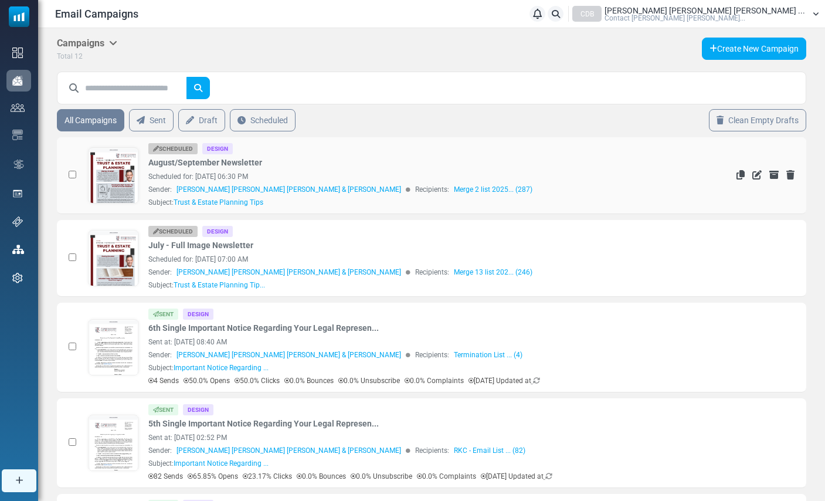
click at [132, 179] on link at bounding box center [114, 208] width 50 height 121
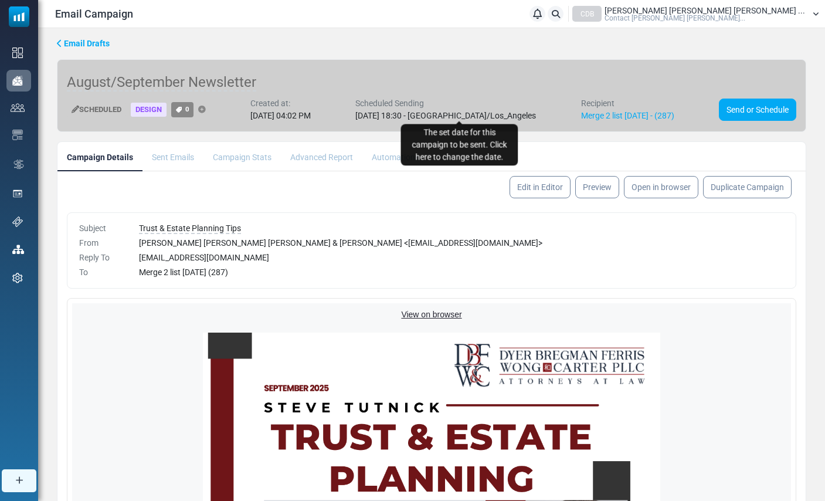
click at [472, 115] on span "2025-08-26 18:30 - America/Los_Angeles" at bounding box center [445, 115] width 181 height 9
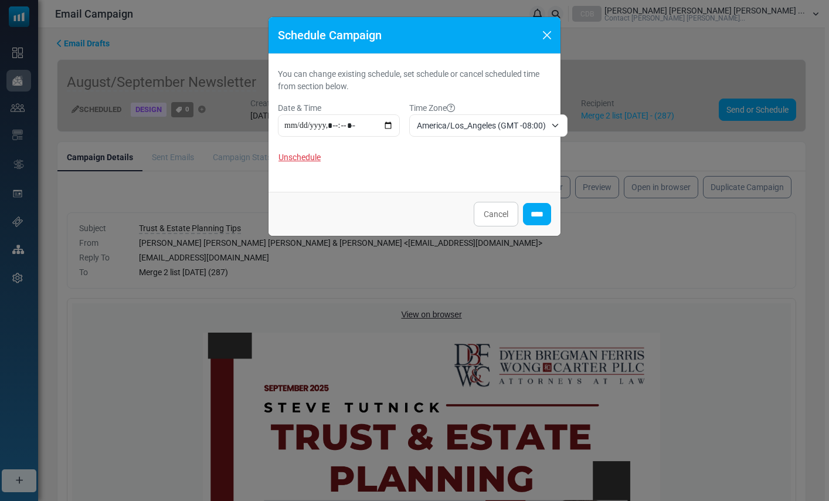
click at [310, 157] on link "Unschedule" at bounding box center [303, 157] width 50 height 22
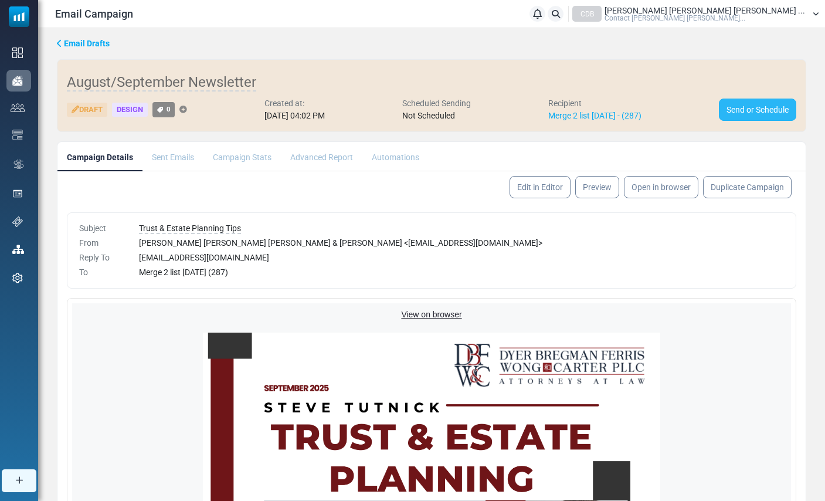
click at [740, 114] on link "Send or Schedule" at bounding box center [757, 109] width 77 height 22
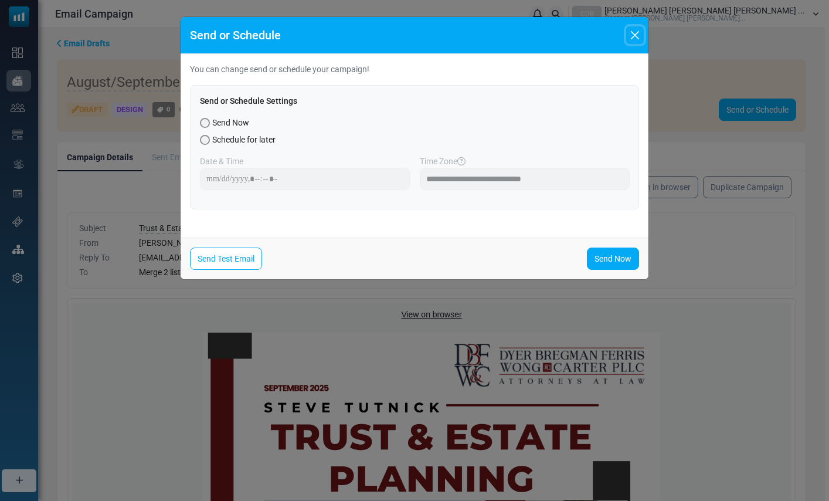
click at [640, 30] on button "Close" at bounding box center [635, 35] width 18 height 18
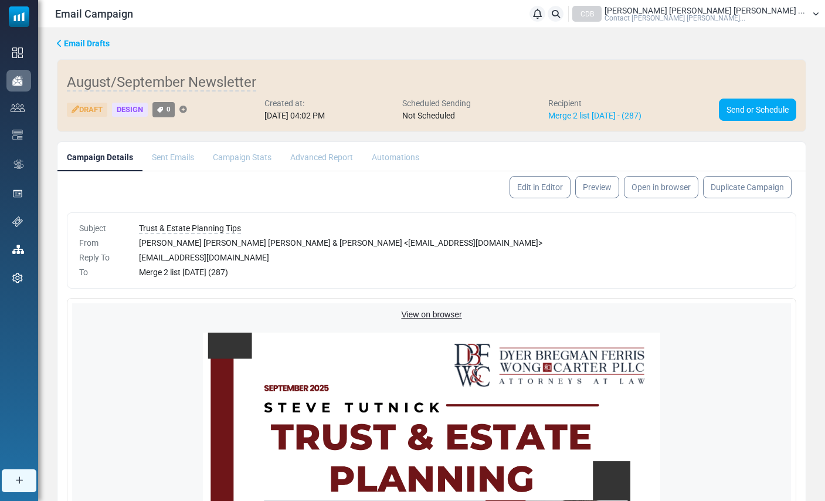
click at [667, 276] on div "Merge 2 list 2025-08-26 (287)" at bounding box center [461, 272] width 645 height 12
click at [733, 112] on link "Send or Schedule" at bounding box center [757, 109] width 77 height 22
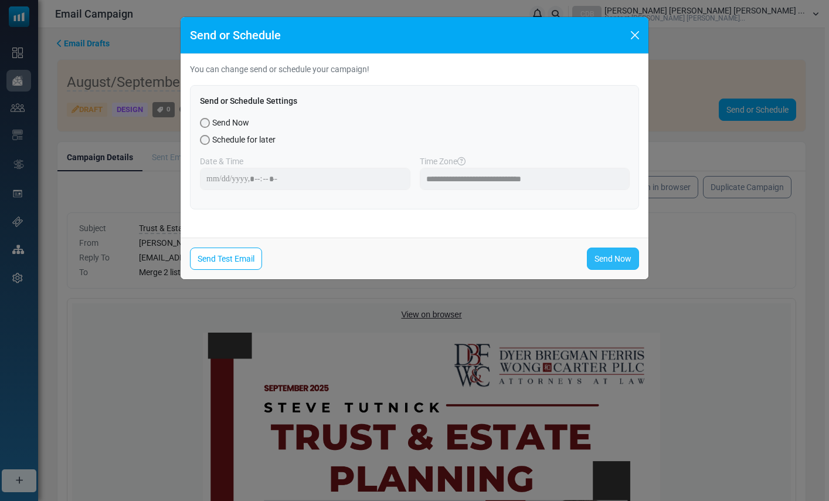
click at [602, 262] on link "Send Now" at bounding box center [613, 258] width 52 height 22
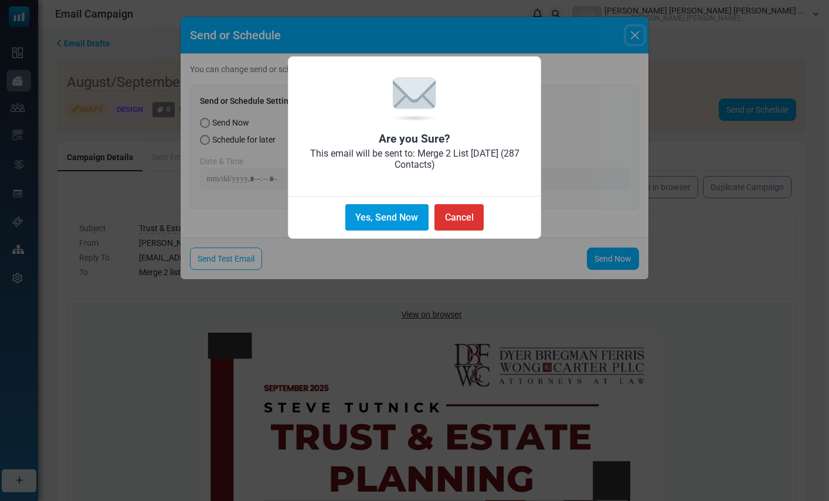
click at [398, 217] on button "Yes, Send Now" at bounding box center [386, 217] width 83 height 26
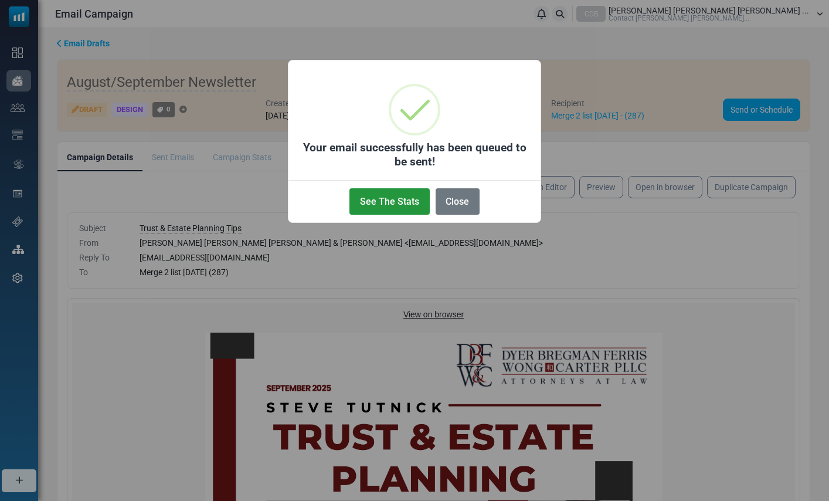
click at [397, 202] on button "See The Stats" at bounding box center [389, 201] width 80 height 26
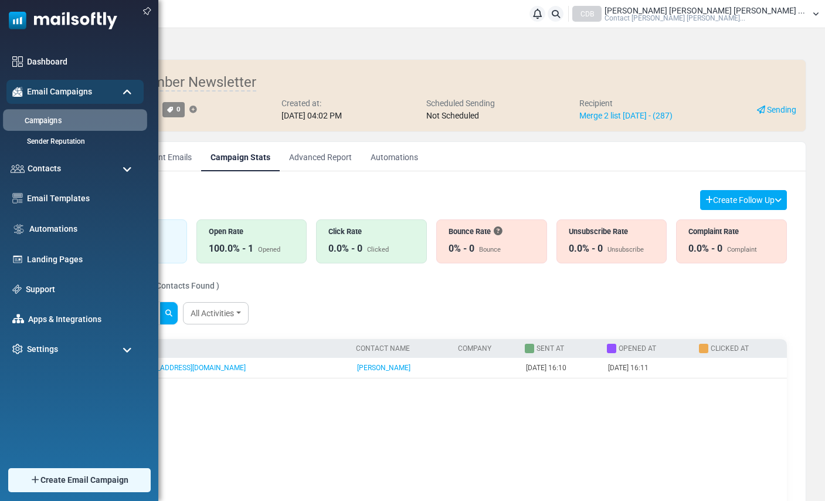
click at [46, 123] on link "Campaigns" at bounding box center [73, 120] width 141 height 11
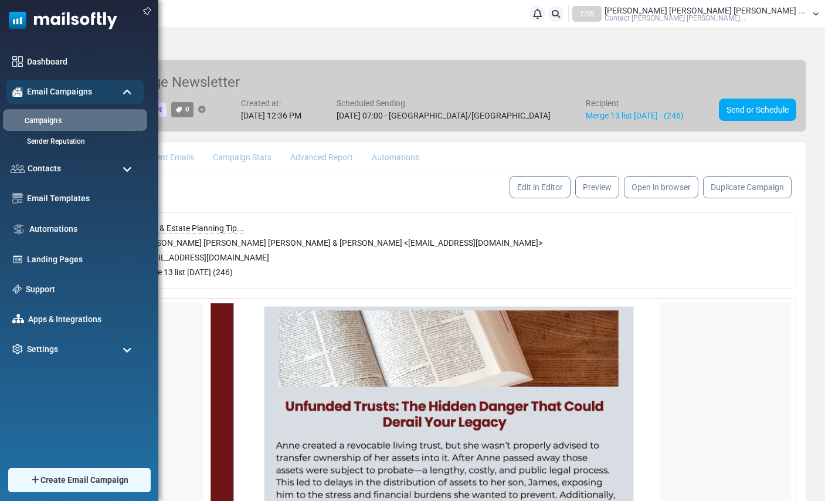
click at [43, 123] on link "Campaigns" at bounding box center [73, 120] width 141 height 11
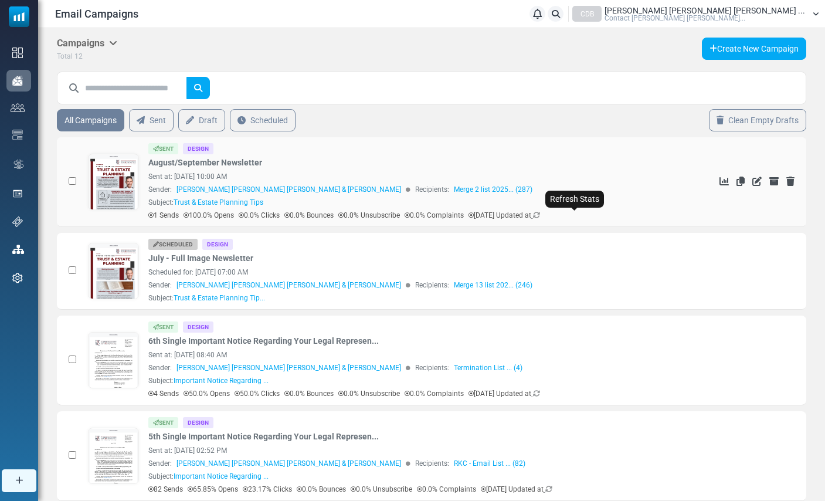
click at [540, 213] on icon at bounding box center [536, 215] width 7 height 7
click at [111, 176] on link at bounding box center [114, 214] width 50 height 121
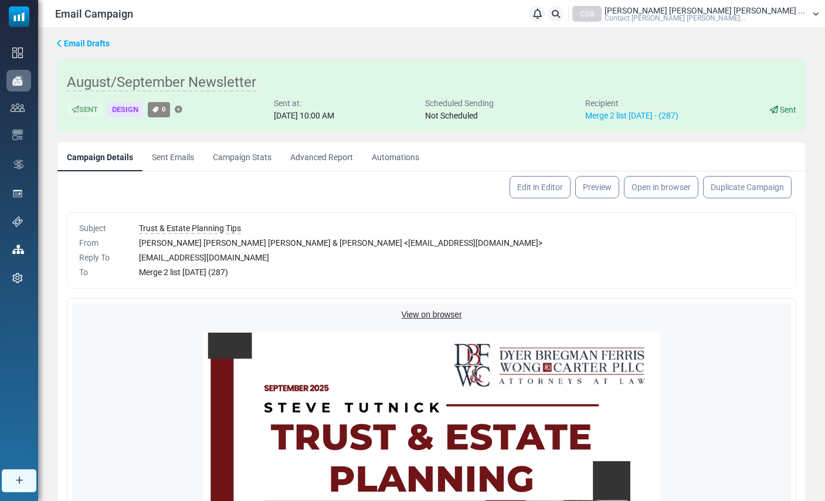
click at [73, 43] on span "Email Drafts" at bounding box center [87, 43] width 46 height 9
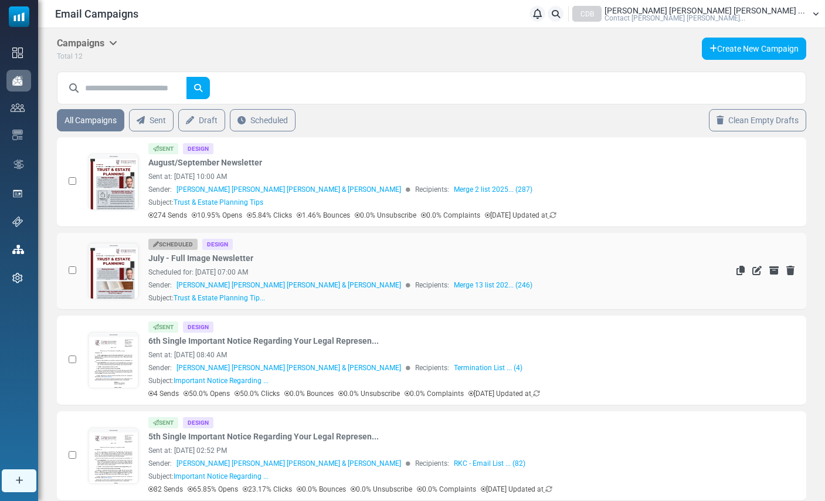
click at [110, 273] on link at bounding box center [114, 303] width 50 height 121
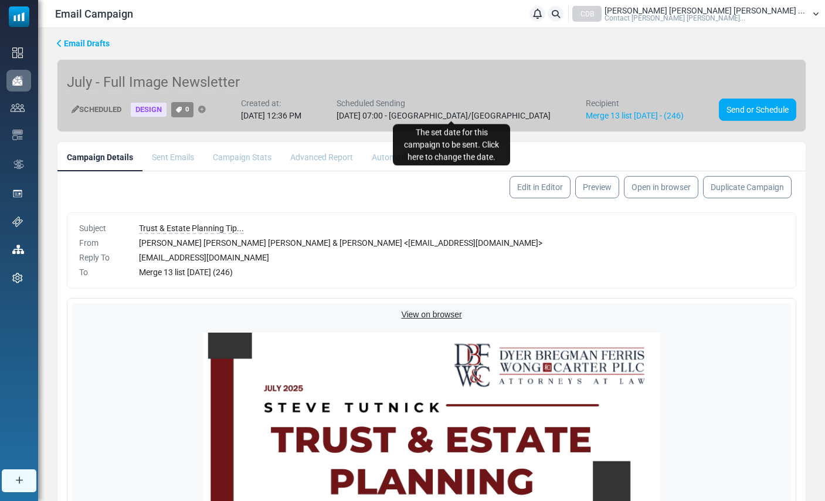
click at [427, 112] on span "2025-07-16 07:00 - America/Phoenix" at bounding box center [443, 115] width 214 height 9
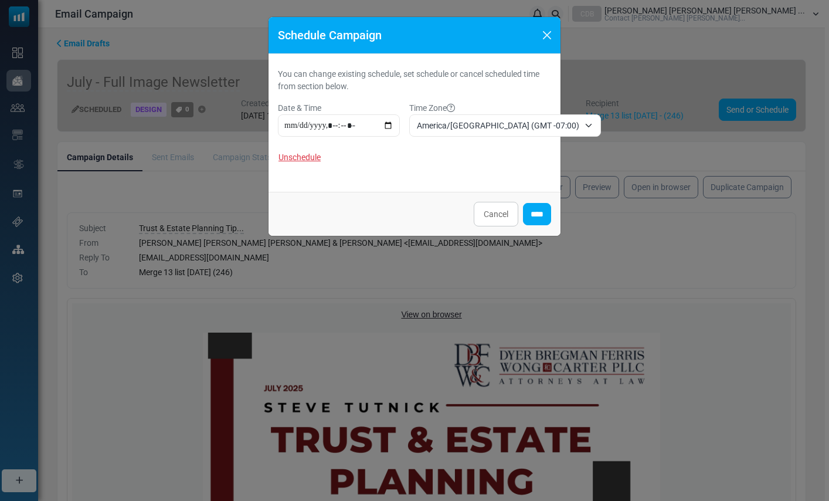
click at [300, 158] on link "Unschedule" at bounding box center [303, 157] width 50 height 22
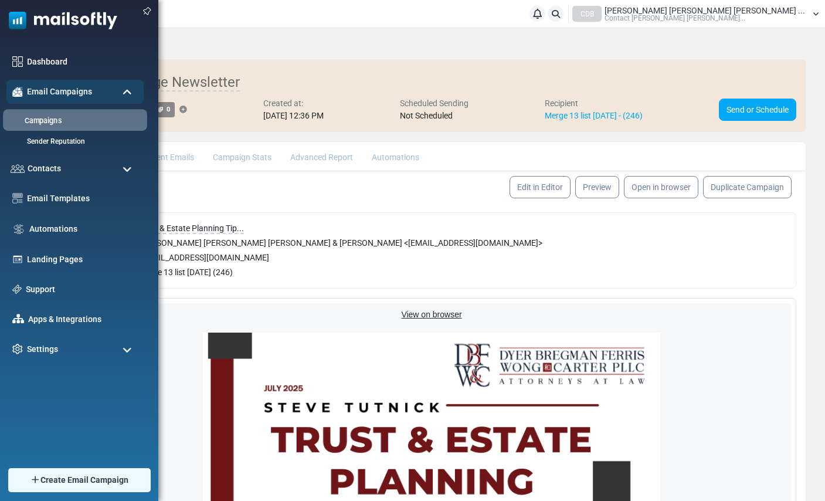
click at [57, 119] on link "Campaigns" at bounding box center [73, 120] width 141 height 11
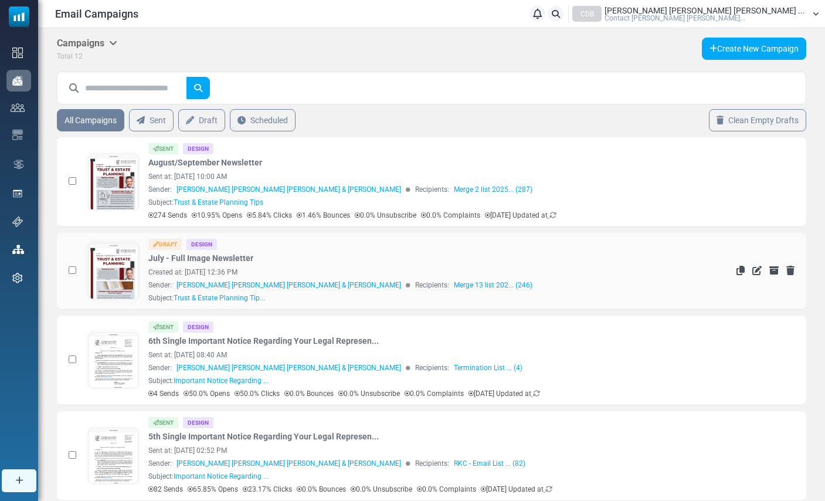
scroll to position [13, 0]
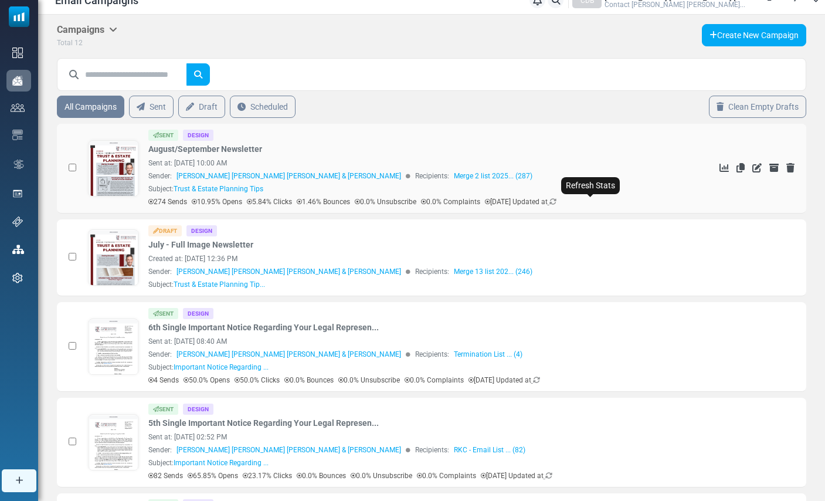
click at [556, 198] on icon at bounding box center [552, 201] width 7 height 7
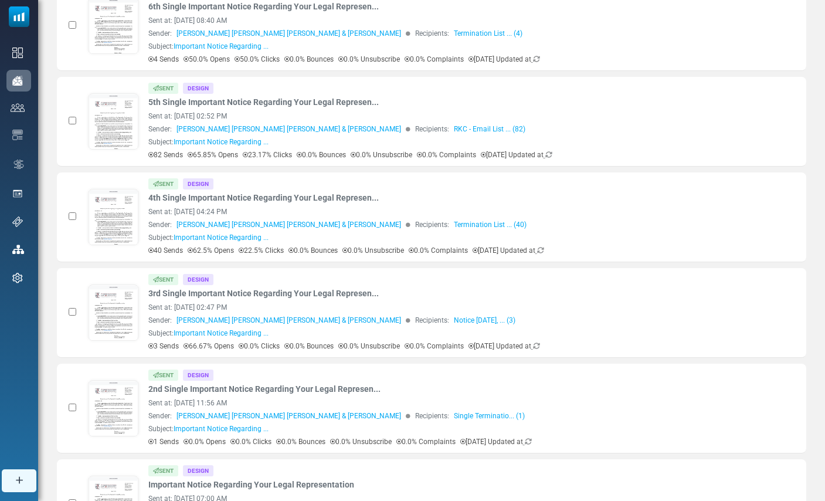
scroll to position [0, 0]
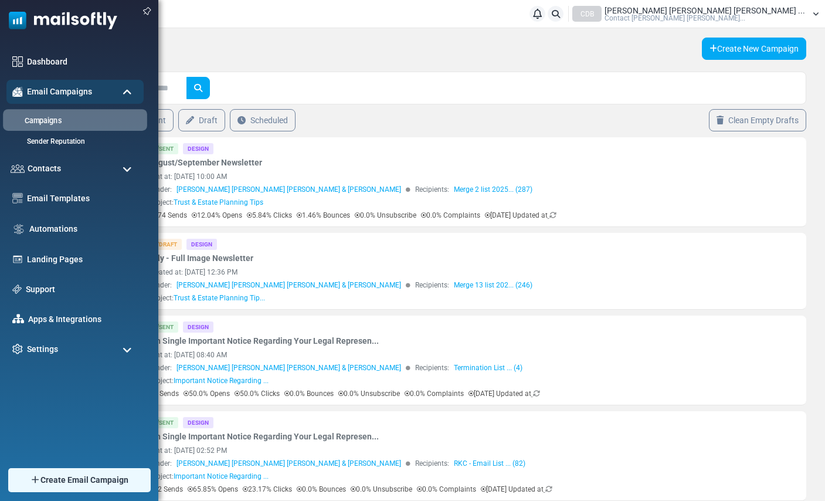
click at [41, 123] on link "Campaigns" at bounding box center [73, 120] width 141 height 11
click at [54, 172] on span "Contacts" at bounding box center [42, 168] width 35 height 13
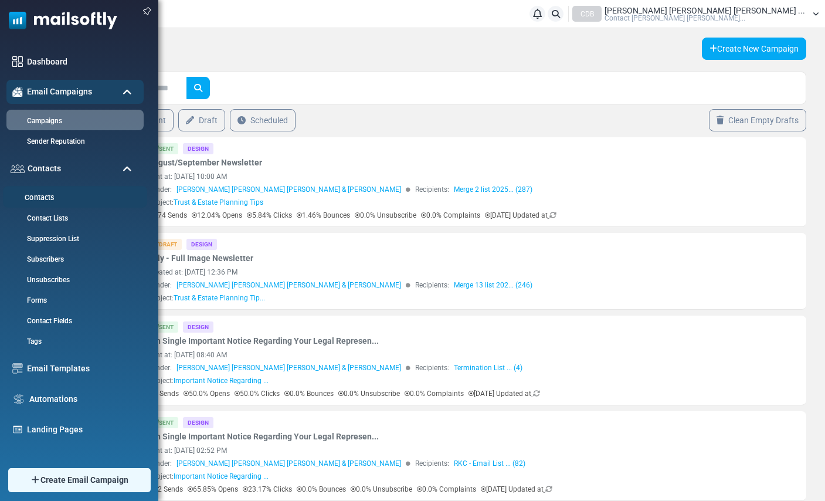
click at [49, 198] on link "Contacts" at bounding box center [73, 197] width 141 height 11
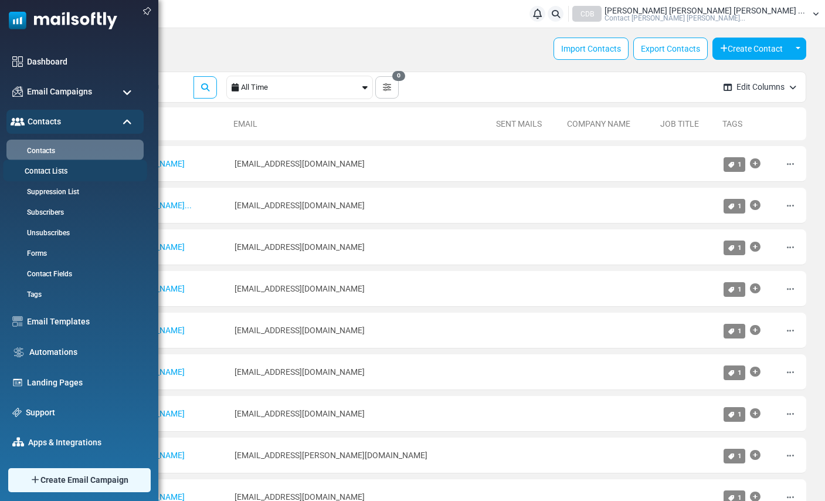
click at [59, 171] on link "Contact Lists" at bounding box center [73, 171] width 141 height 11
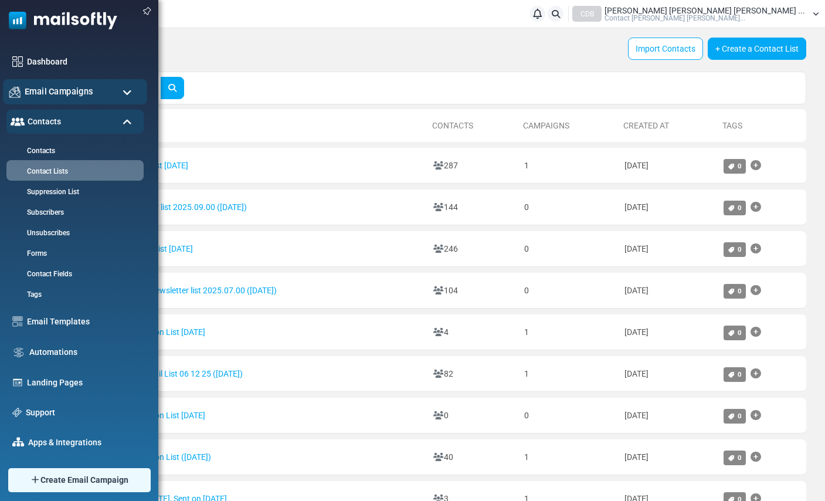
click at [55, 96] on span "Email Campaigns" at bounding box center [59, 91] width 69 height 13
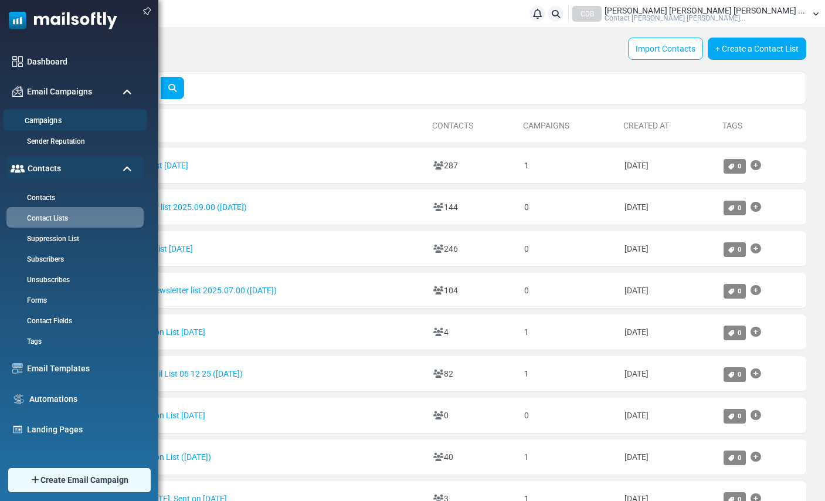
click at [47, 129] on li "Campaigns" at bounding box center [75, 120] width 144 height 22
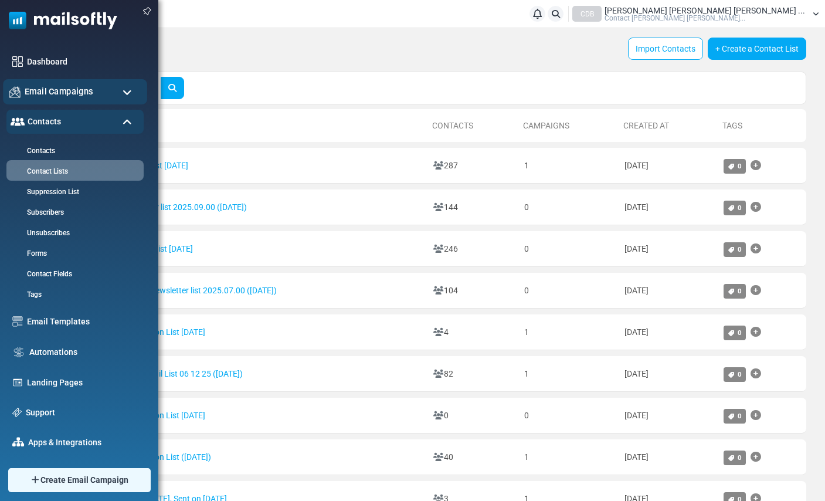
click at [60, 98] on div "Email Campaigns" at bounding box center [75, 91] width 144 height 25
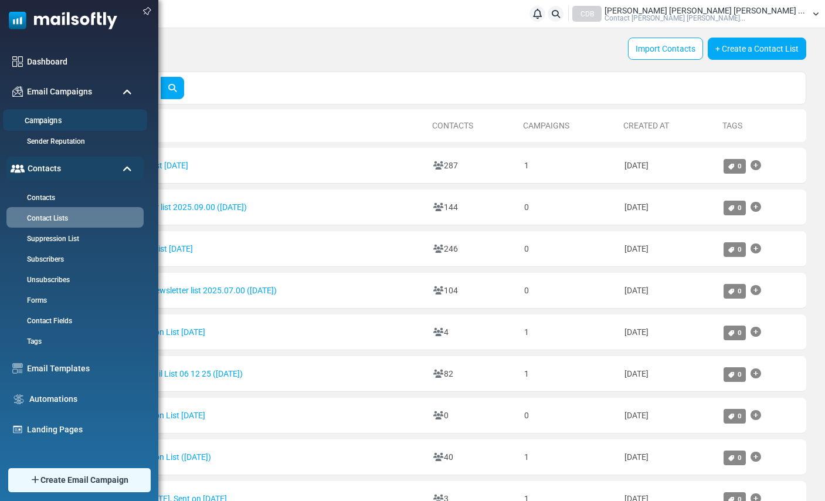
click at [53, 120] on link "Campaigns" at bounding box center [73, 120] width 141 height 11
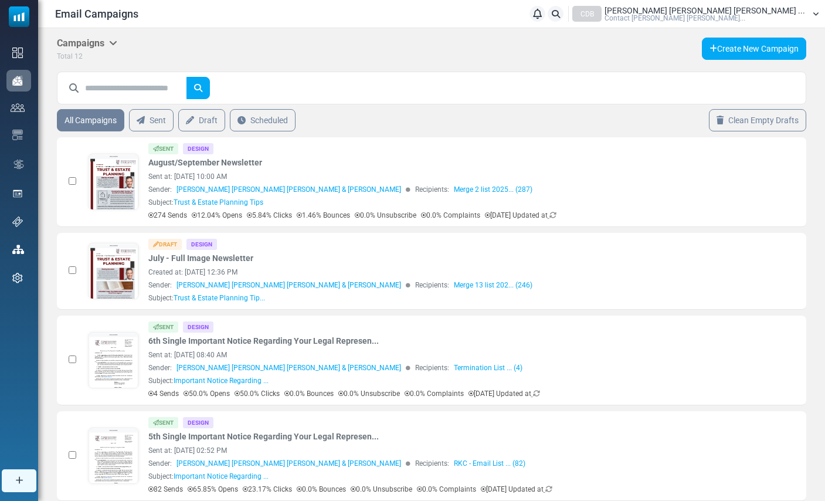
click at [745, 16] on span "Contact Dyer Bregman Ferris..." at bounding box center [674, 18] width 141 height 7
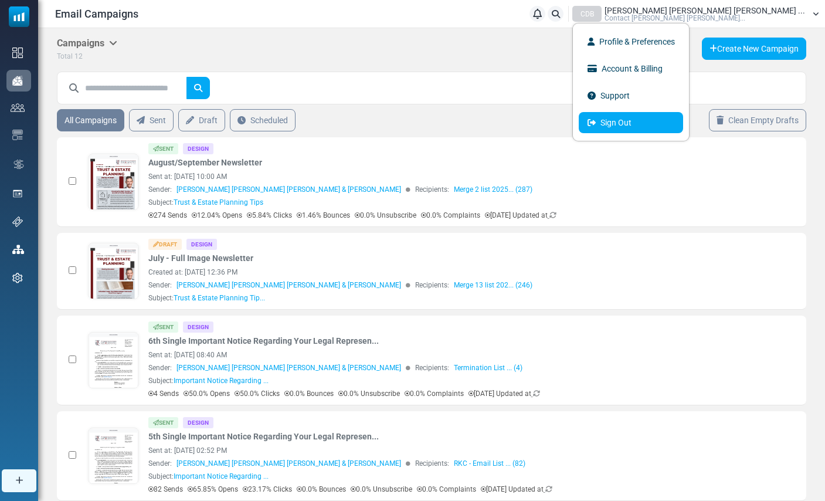
click at [683, 128] on link "Sign Out" at bounding box center [631, 122] width 104 height 21
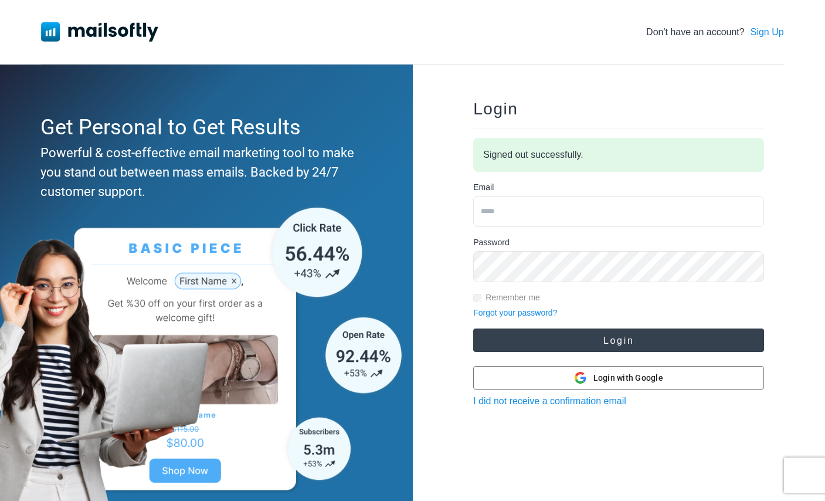
type input "**********"
click at [553, 344] on button "Login" at bounding box center [618, 339] width 291 height 23
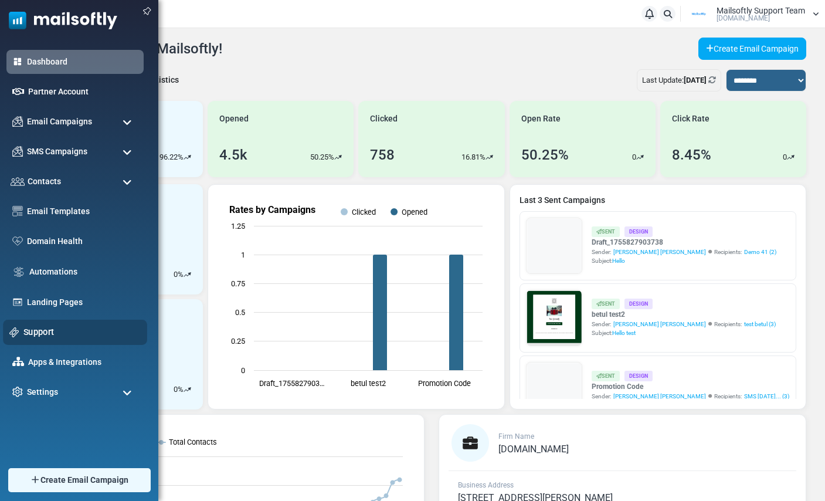
click at [30, 331] on link "Support" at bounding box center [81, 331] width 117 height 13
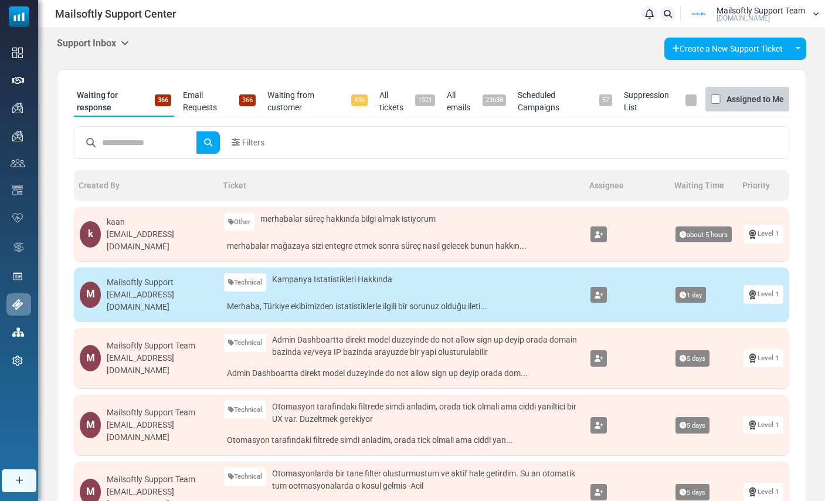
click at [127, 40] on icon at bounding box center [125, 42] width 8 height 9
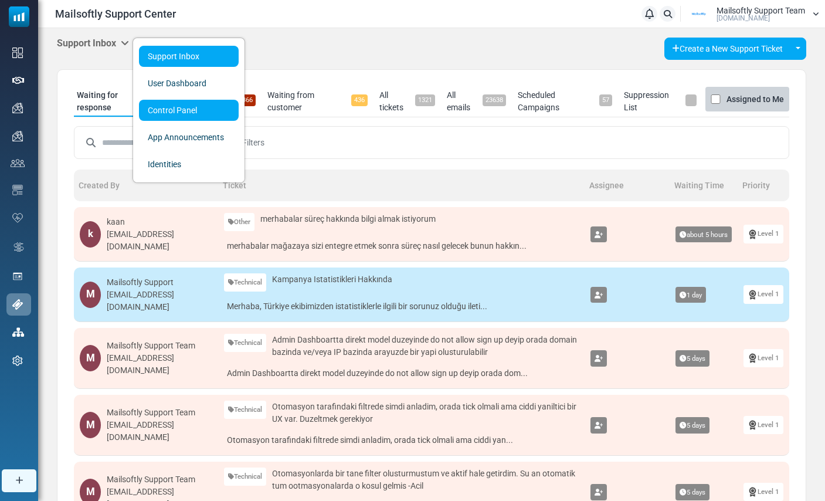
click at [149, 106] on link "Control Panel" at bounding box center [189, 110] width 100 height 21
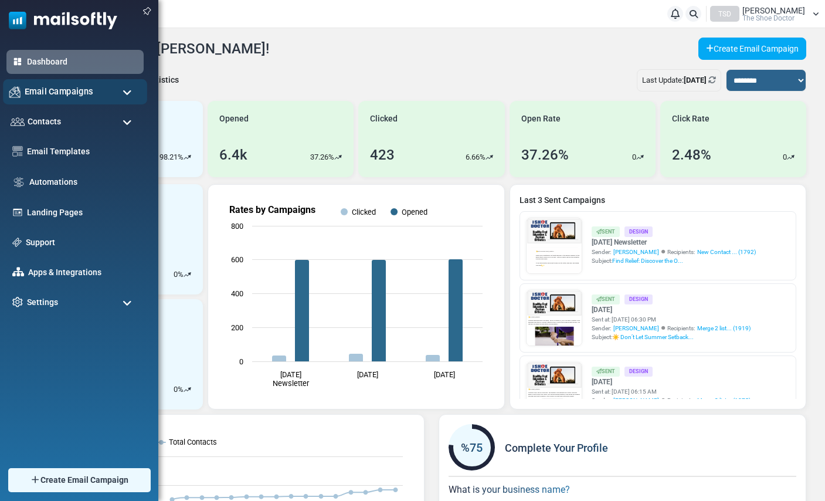
click at [54, 98] on div "Email Campaigns" at bounding box center [75, 91] width 144 height 25
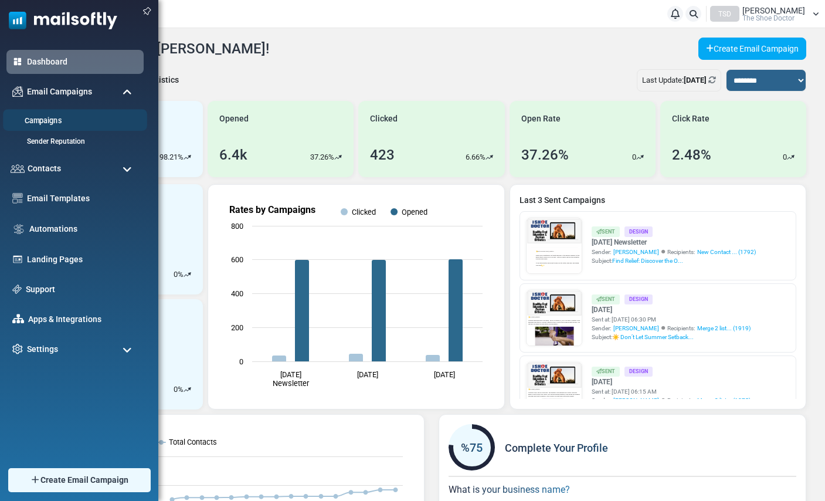
click at [47, 120] on link "Campaigns" at bounding box center [73, 120] width 141 height 11
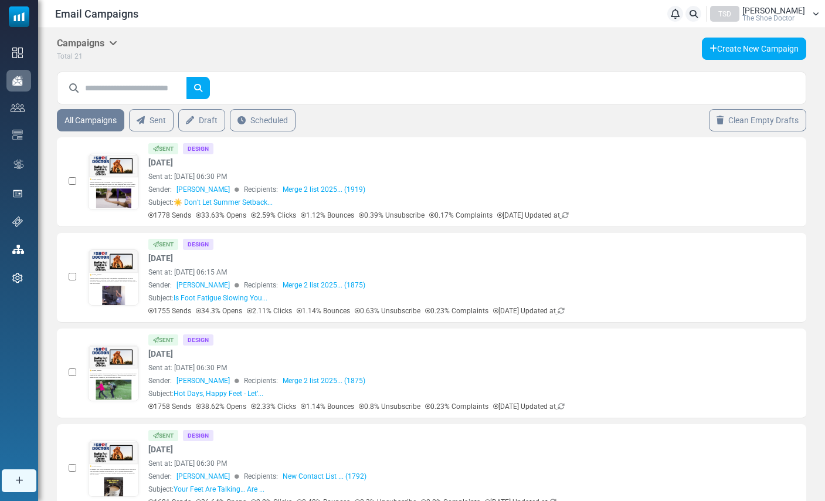
click at [781, 15] on span "The Shoe Doctor" at bounding box center [768, 18] width 52 height 7
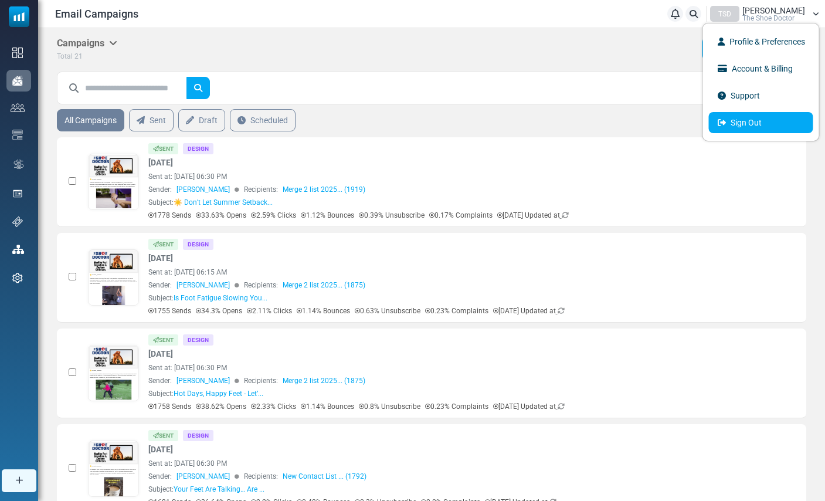
click at [739, 125] on link "Sign Out" at bounding box center [761, 122] width 104 height 21
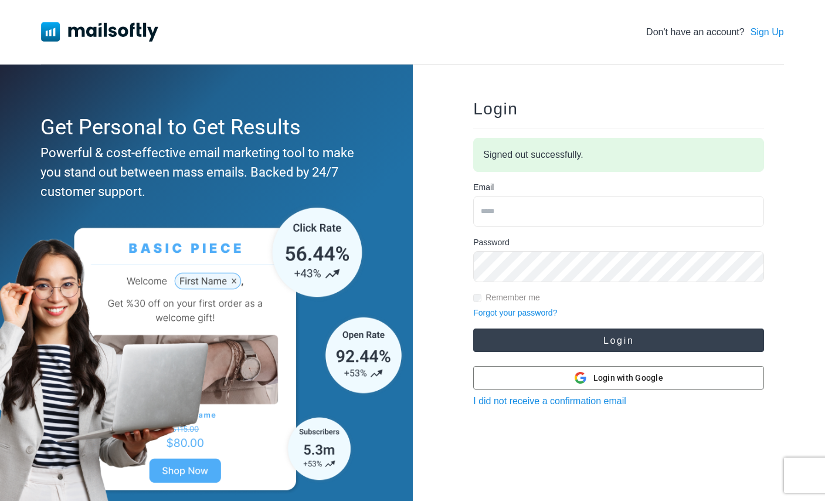
type input "**********"
click at [626, 346] on button "Login" at bounding box center [618, 339] width 291 height 23
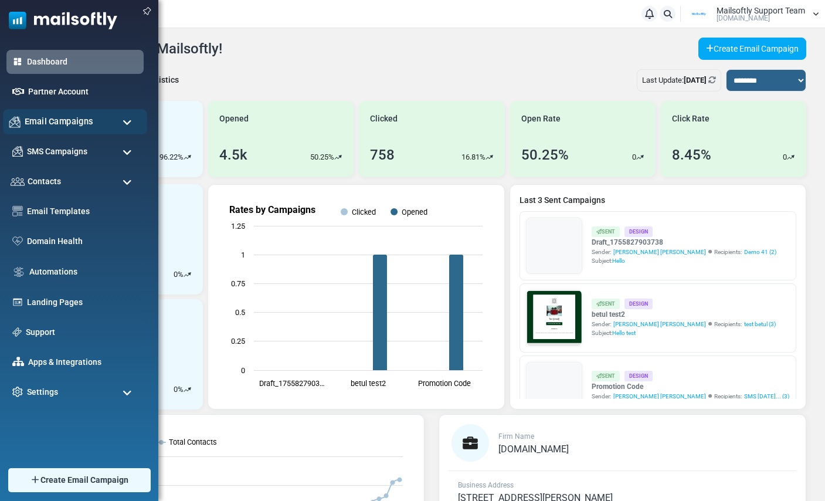
click at [60, 121] on span "Email Campaigns" at bounding box center [59, 121] width 69 height 13
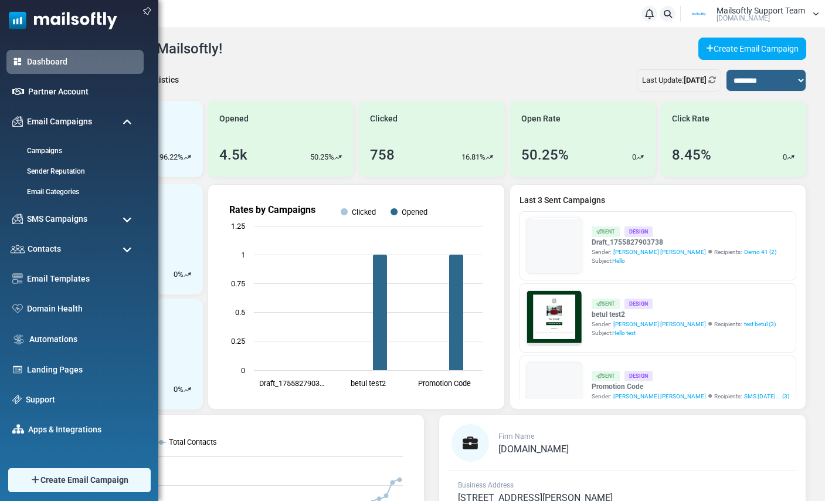
click at [124, 120] on span at bounding box center [127, 122] width 9 height 11
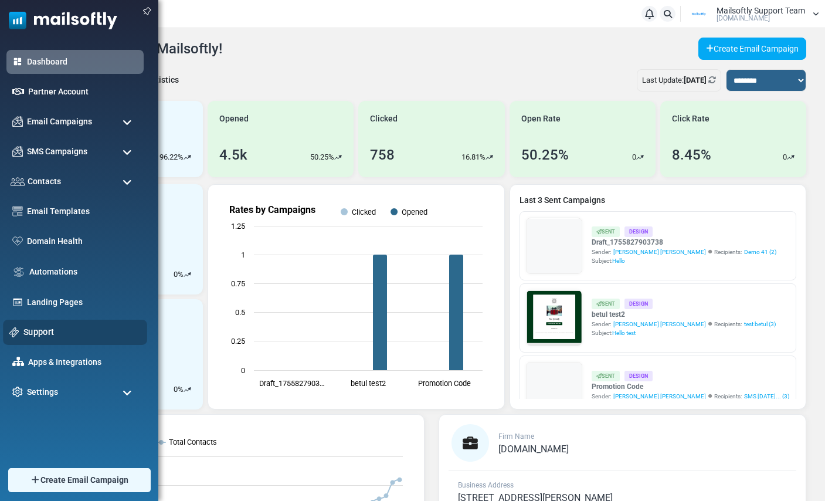
click at [41, 333] on link "Support" at bounding box center [81, 331] width 117 height 13
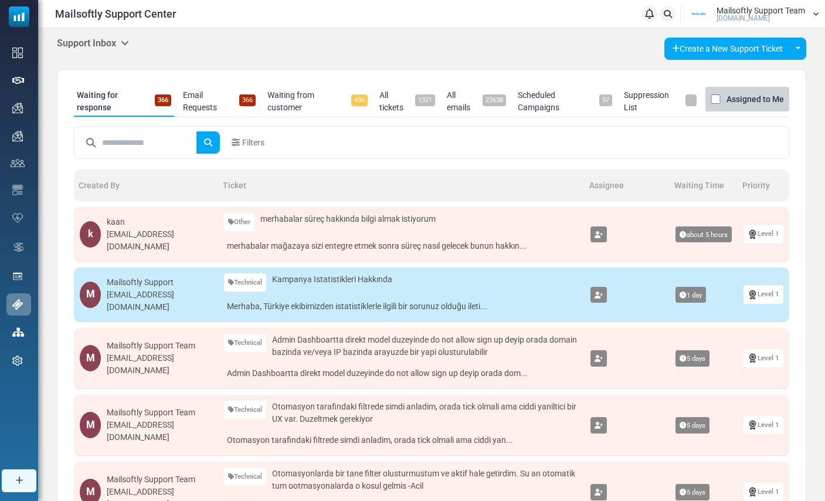
click at [126, 42] on icon at bounding box center [125, 42] width 8 height 9
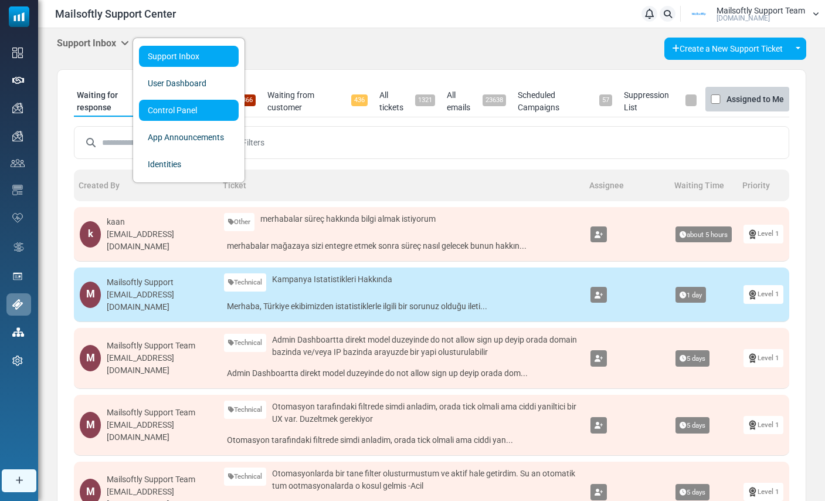
click at [155, 103] on link "Control Panel" at bounding box center [189, 110] width 100 height 21
